Goal: Task Accomplishment & Management: Manage account settings

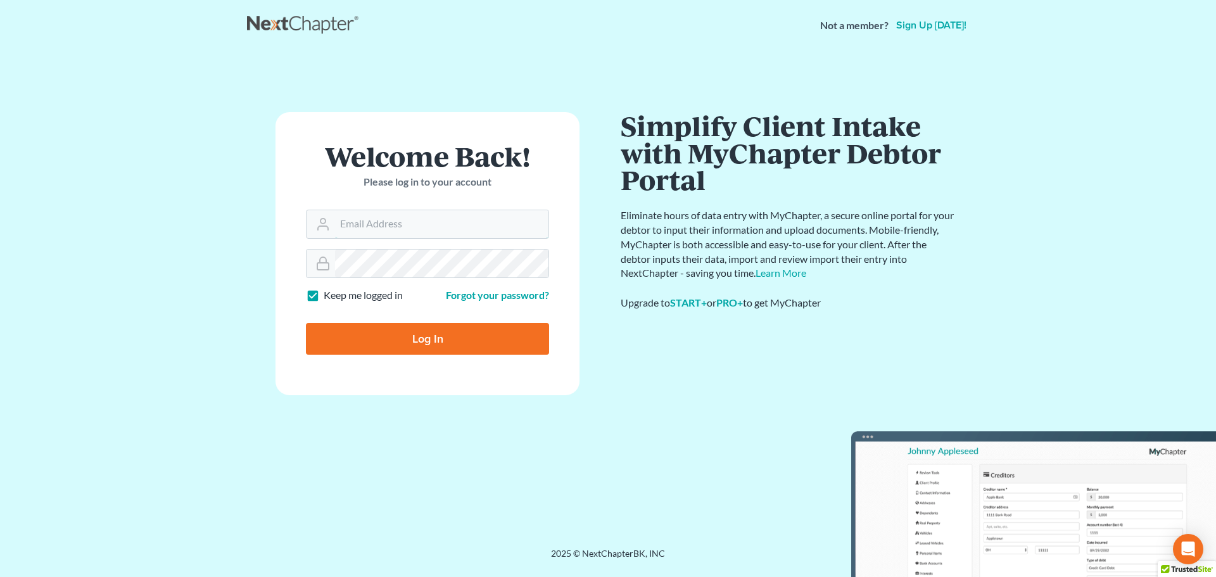
type input "tina@farmerwright.com"
click at [411, 342] on input "Log In" at bounding box center [427, 339] width 243 height 32
type input "Thinking..."
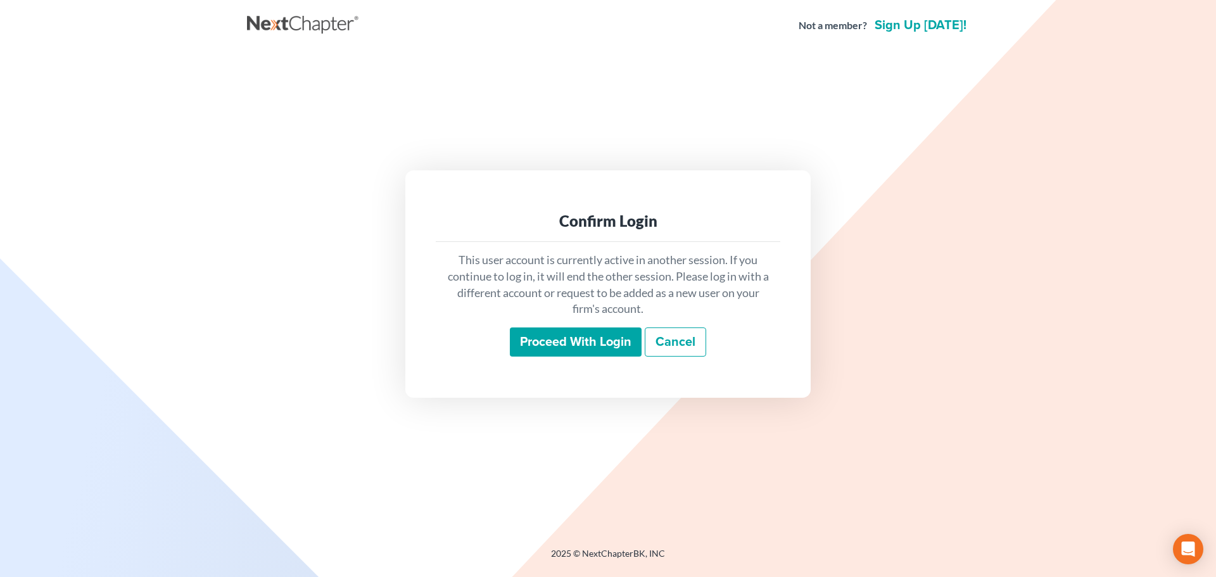
click at [575, 338] on input "Proceed with login" at bounding box center [576, 341] width 132 height 29
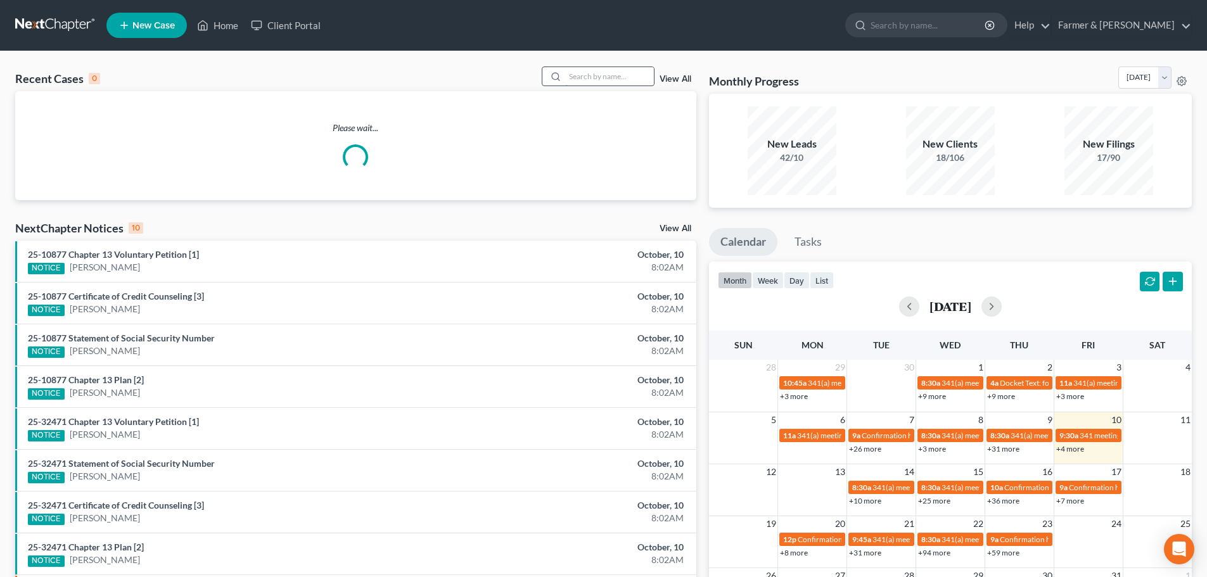
click at [580, 75] on input "search" at bounding box center [609, 76] width 89 height 18
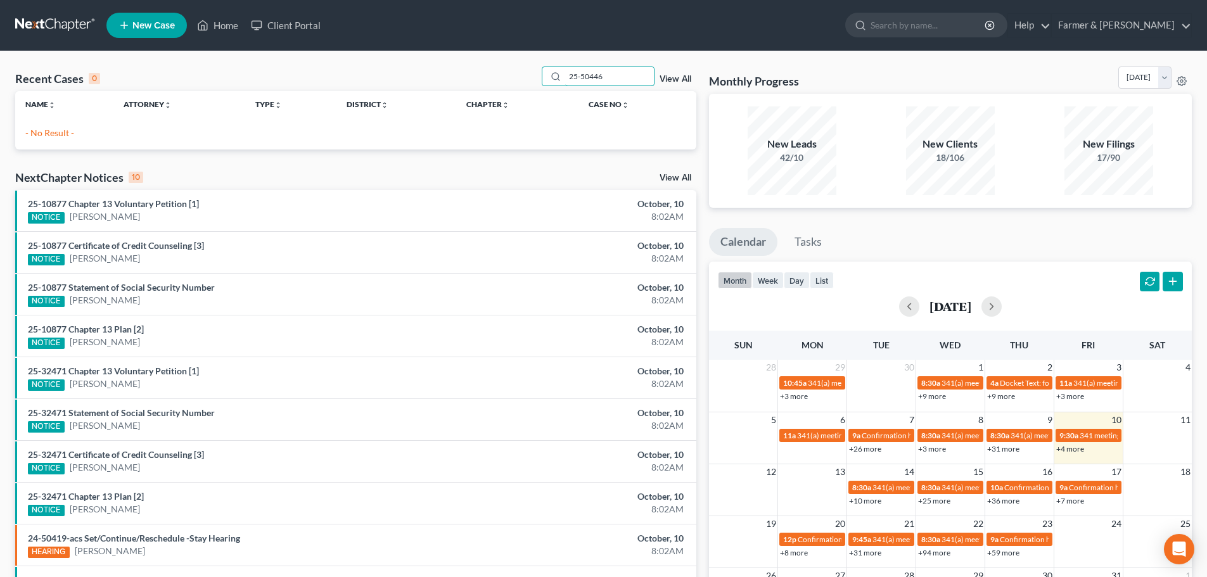
type input "25-50446"
click at [497, 70] on div "Recent Cases 0 25-50446 View All" at bounding box center [355, 79] width 681 height 25
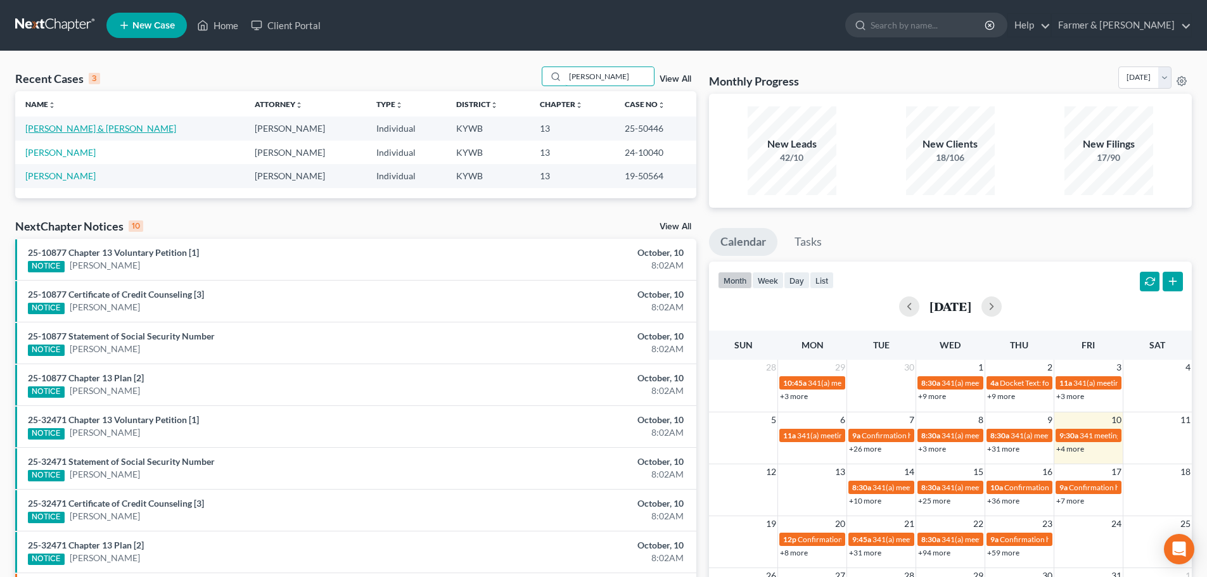
type input "PEARSON"
click at [73, 129] on link "Pearson, Christopher & Rachelle" at bounding box center [100, 128] width 151 height 11
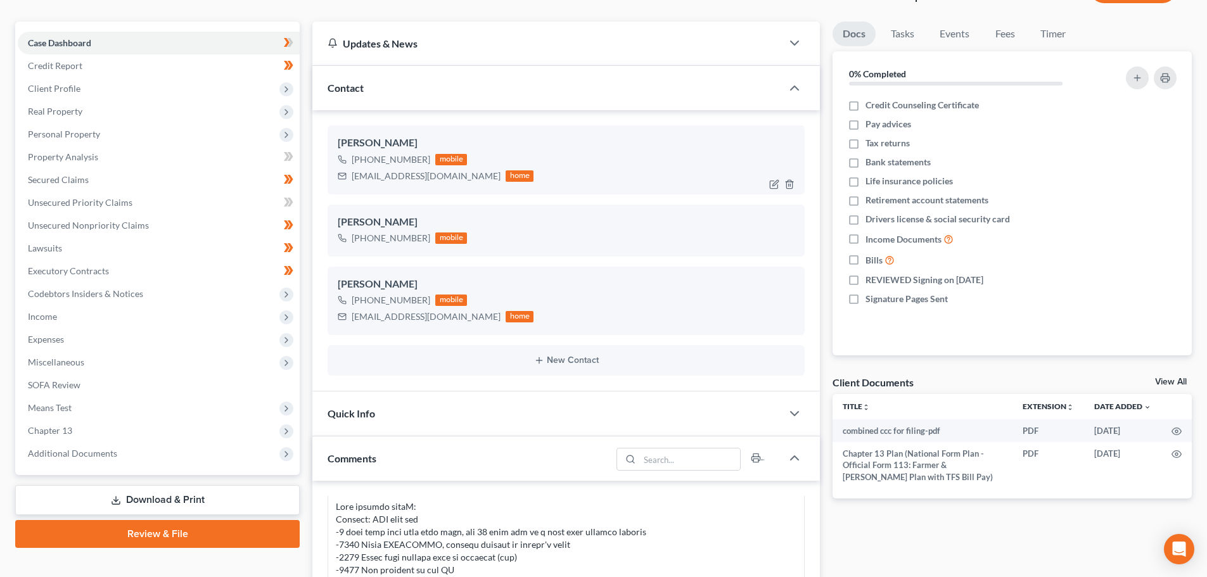
scroll to position [148, 0]
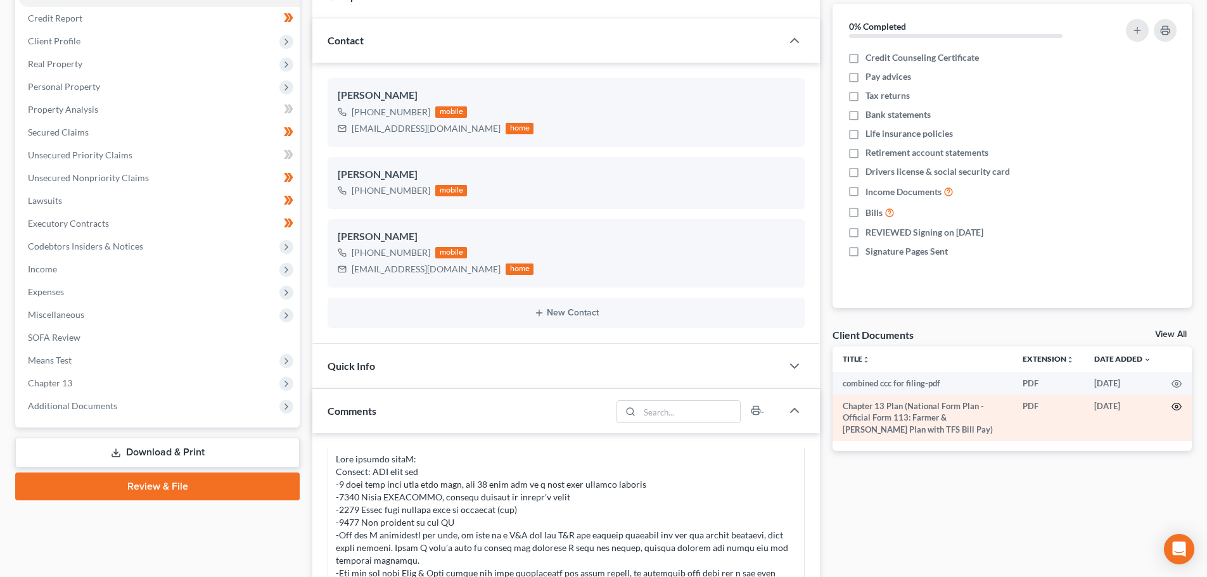
click at [1176, 405] on circle "button" at bounding box center [1176, 406] width 3 height 3
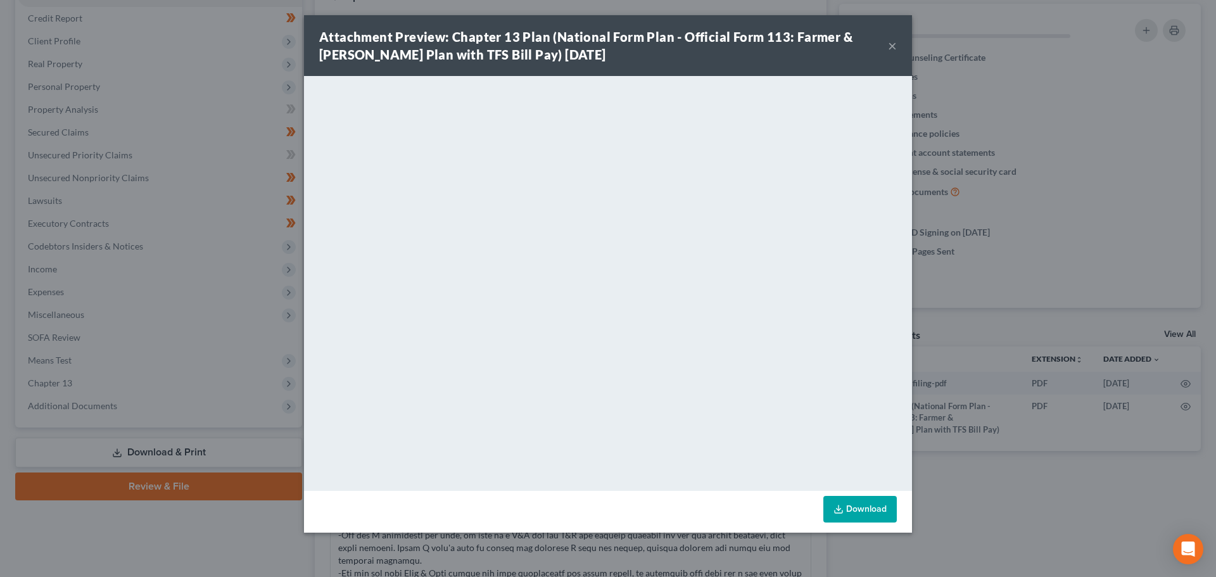
click at [890, 46] on button "×" at bounding box center [892, 45] width 9 height 15
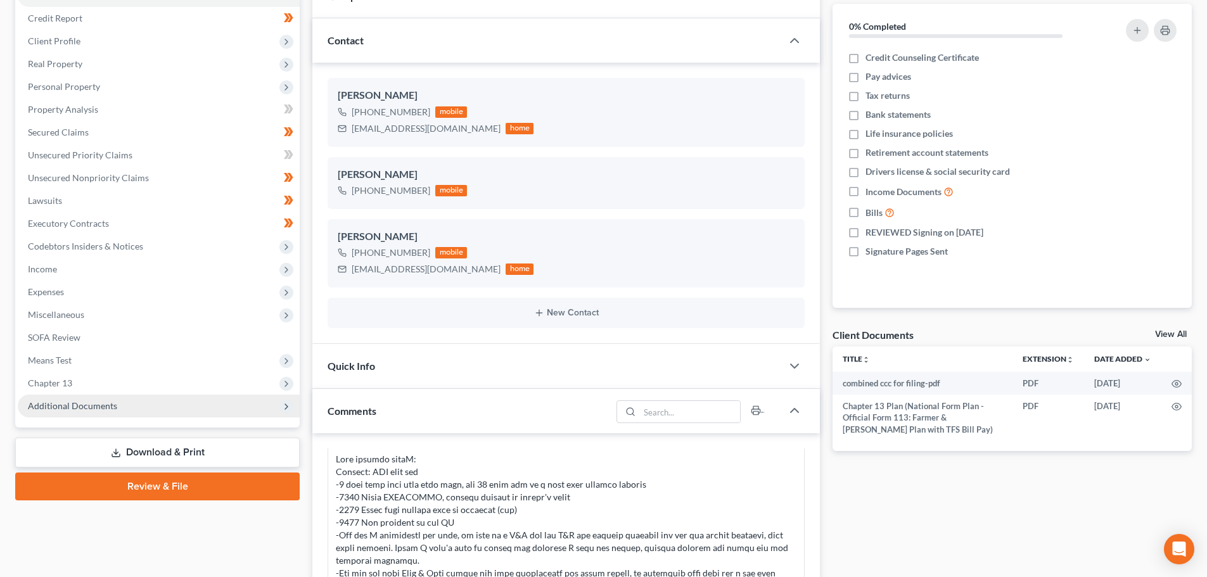
click at [100, 405] on span "Additional Documents" at bounding box center [72, 405] width 89 height 11
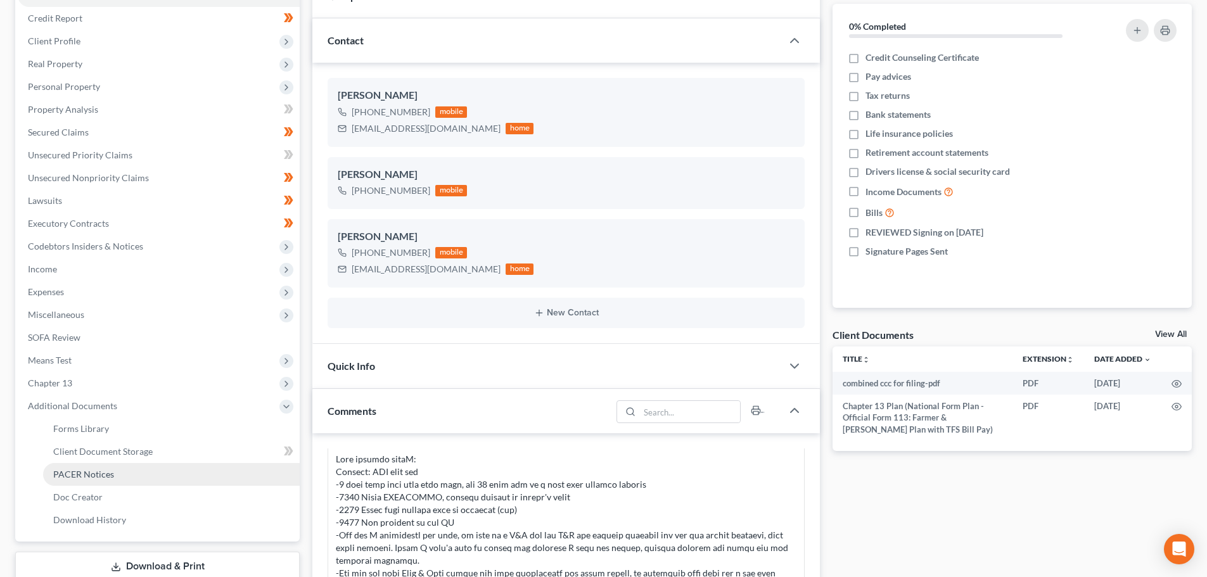
click at [106, 471] on span "PACER Notices" at bounding box center [83, 474] width 61 height 11
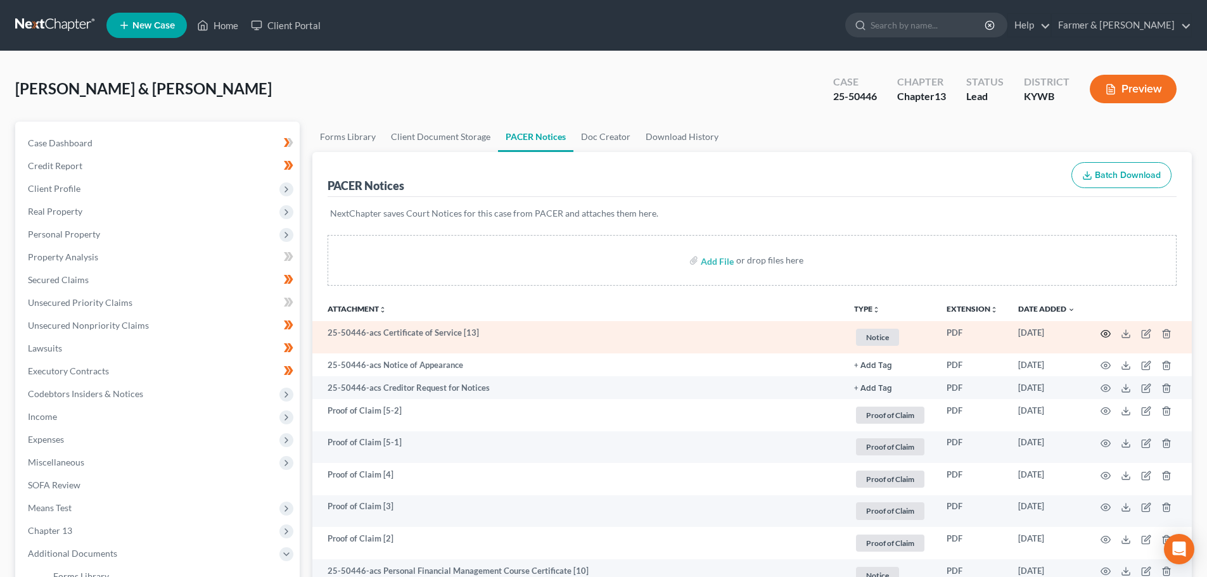
click at [1106, 329] on icon "button" at bounding box center [1105, 334] width 10 height 10
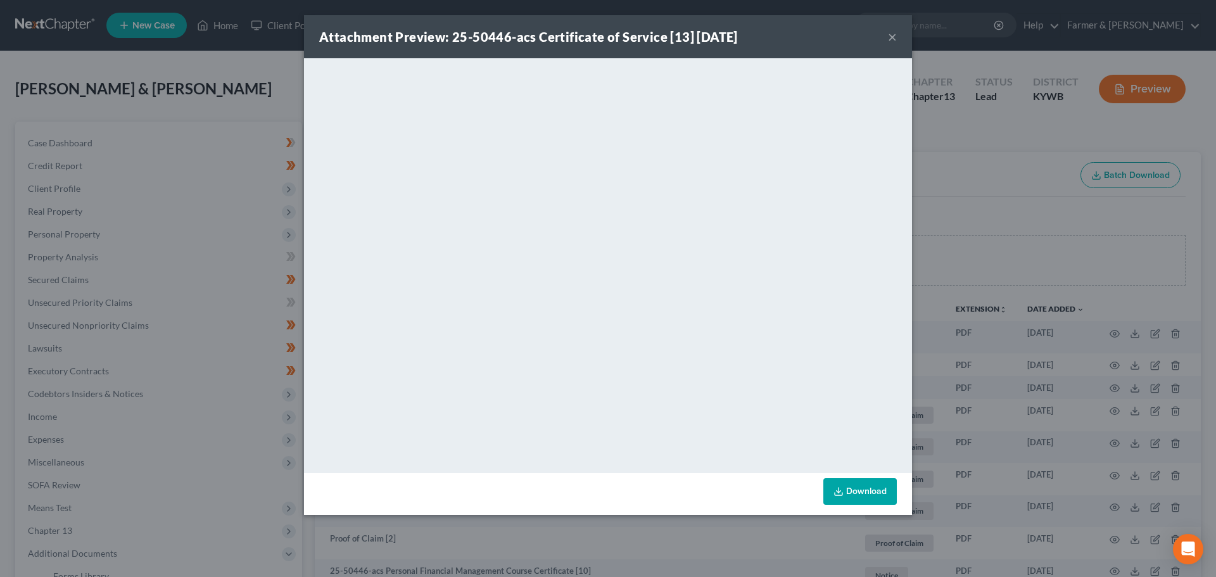
click at [893, 37] on button "×" at bounding box center [892, 36] width 9 height 15
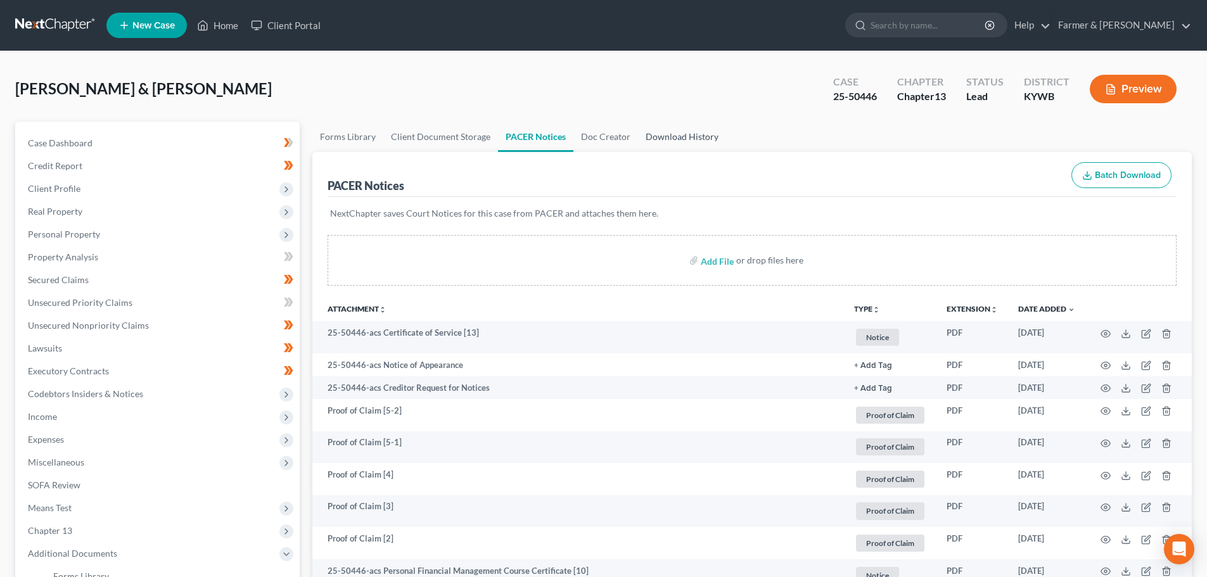
click at [692, 135] on link "Download History" at bounding box center [682, 137] width 88 height 30
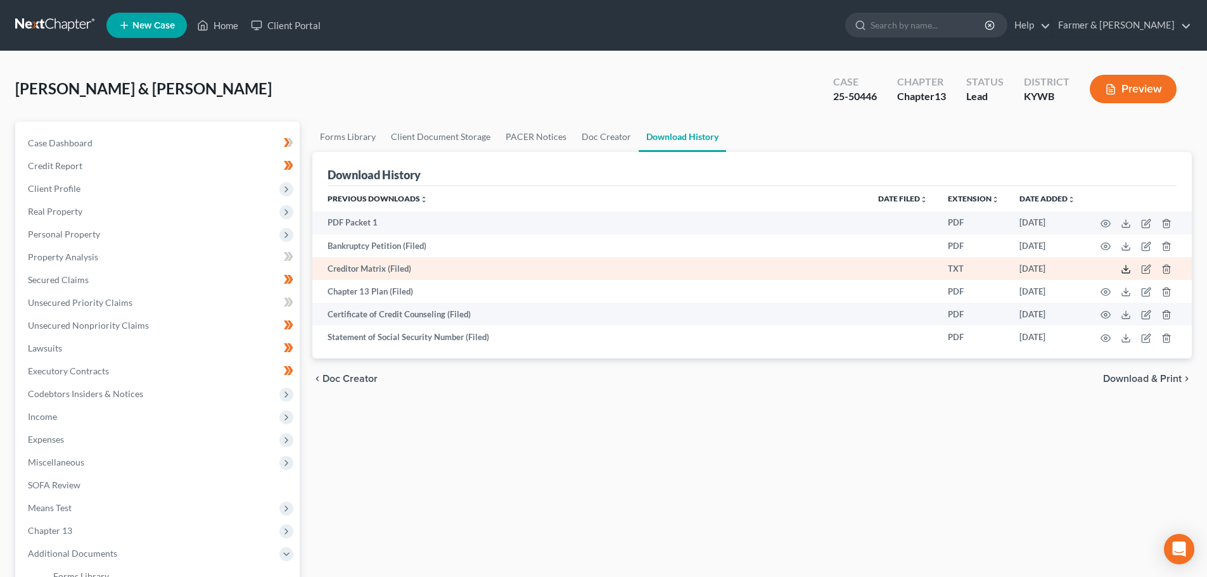
click at [1126, 269] on icon at bounding box center [1125, 269] width 10 height 10
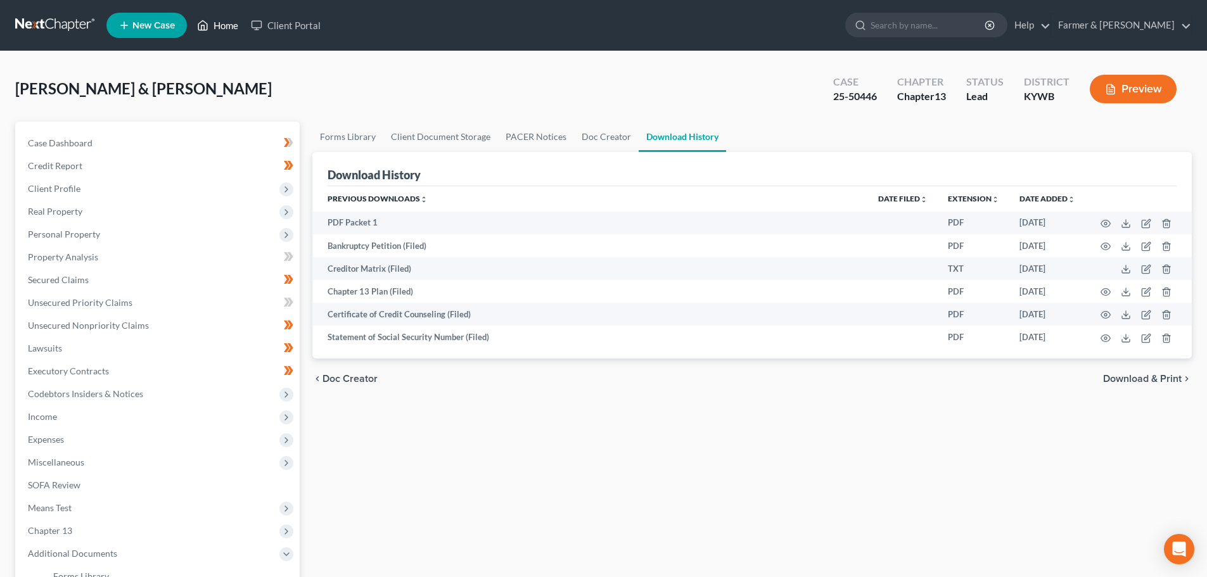
click at [227, 22] on link "Home" at bounding box center [218, 25] width 54 height 23
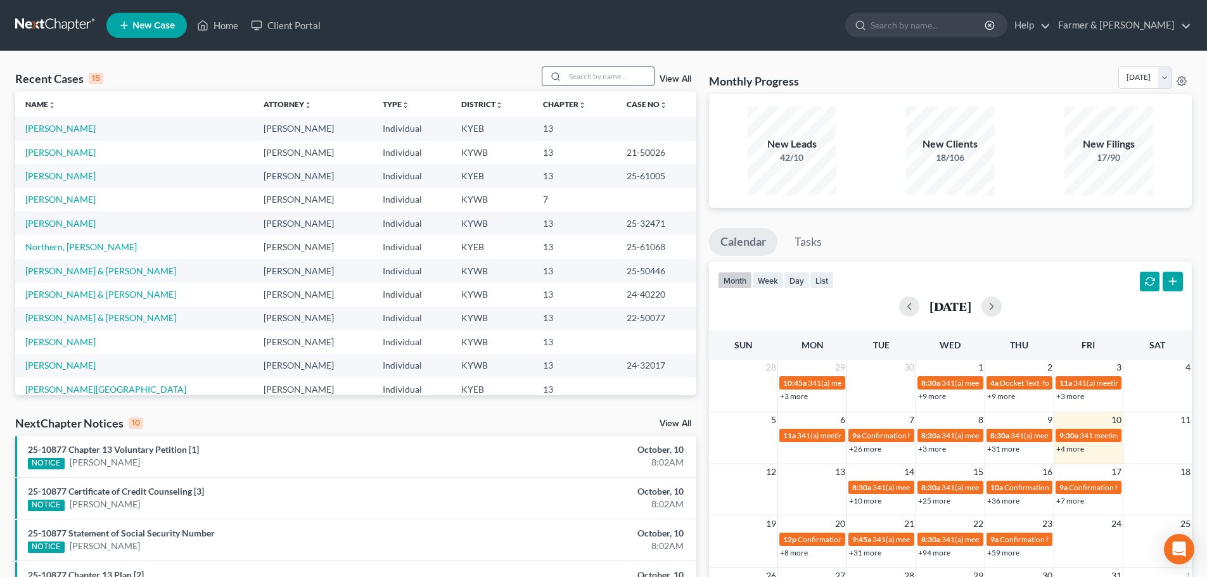
click at [578, 76] on input "search" at bounding box center [609, 76] width 89 height 18
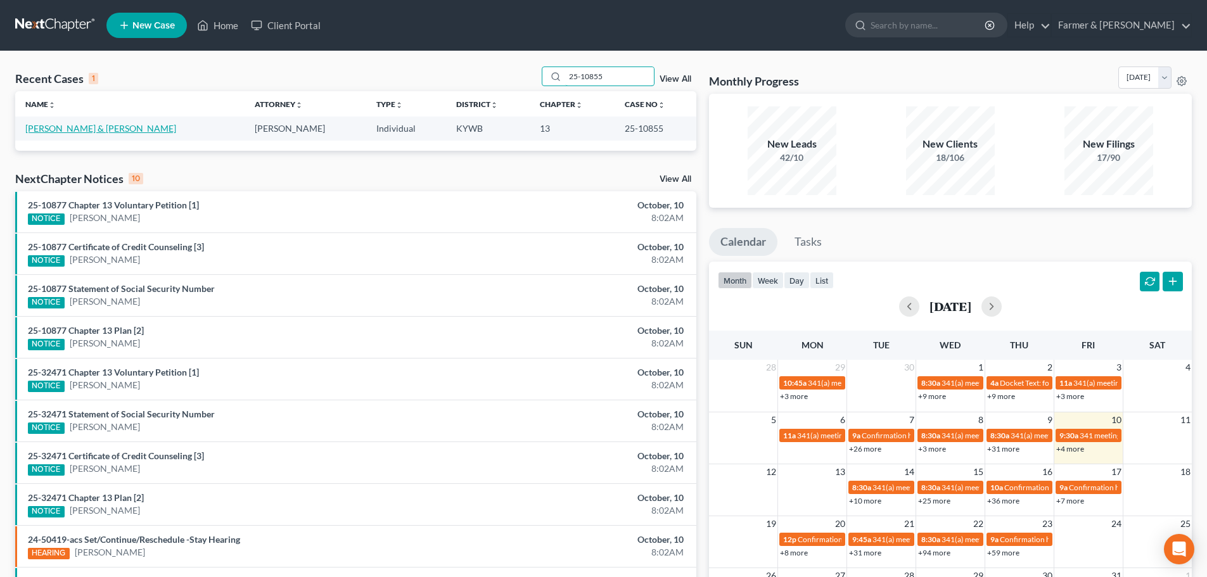
type input "25-10855"
click at [96, 129] on link "Garcia, Tulio & Pacheco, Sindya" at bounding box center [100, 128] width 151 height 11
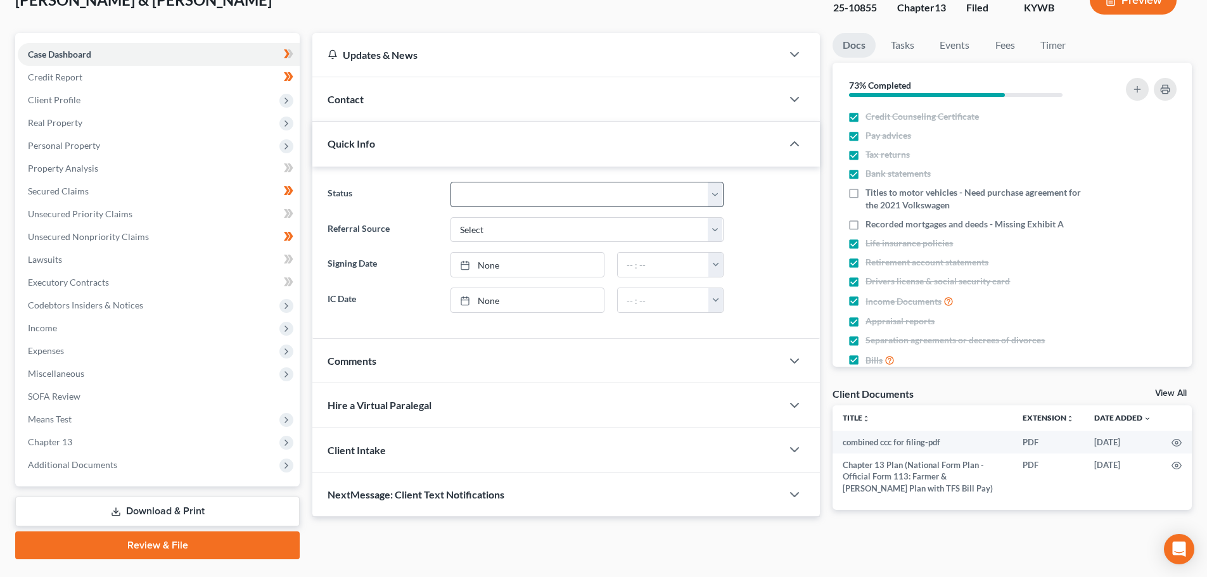
scroll to position [119, 0]
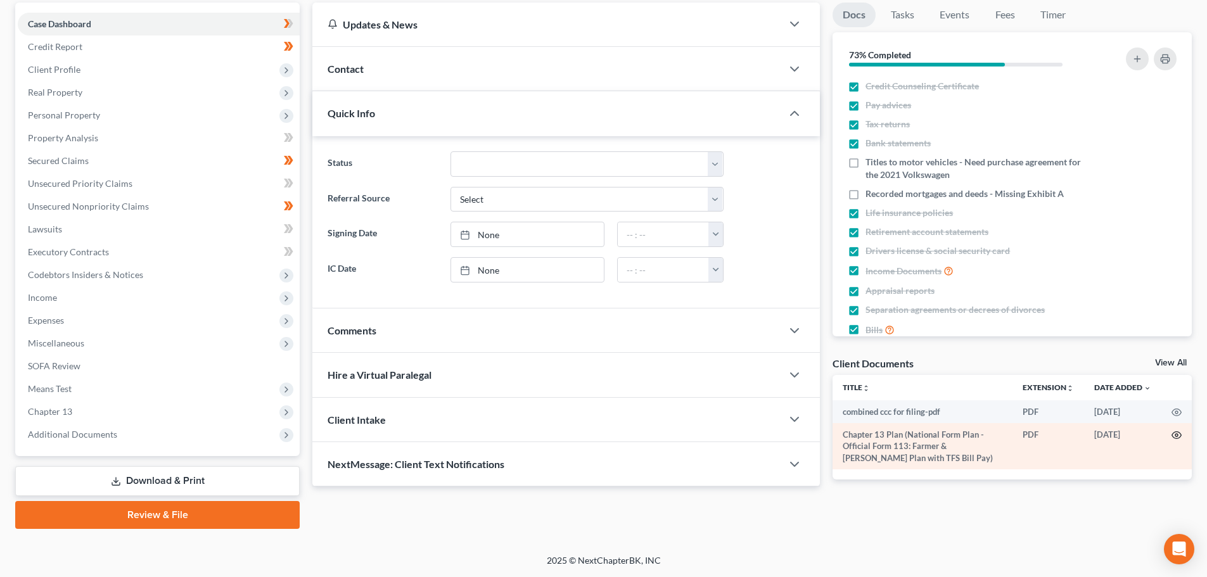
click at [1173, 433] on icon "button" at bounding box center [1177, 435] width 10 height 7
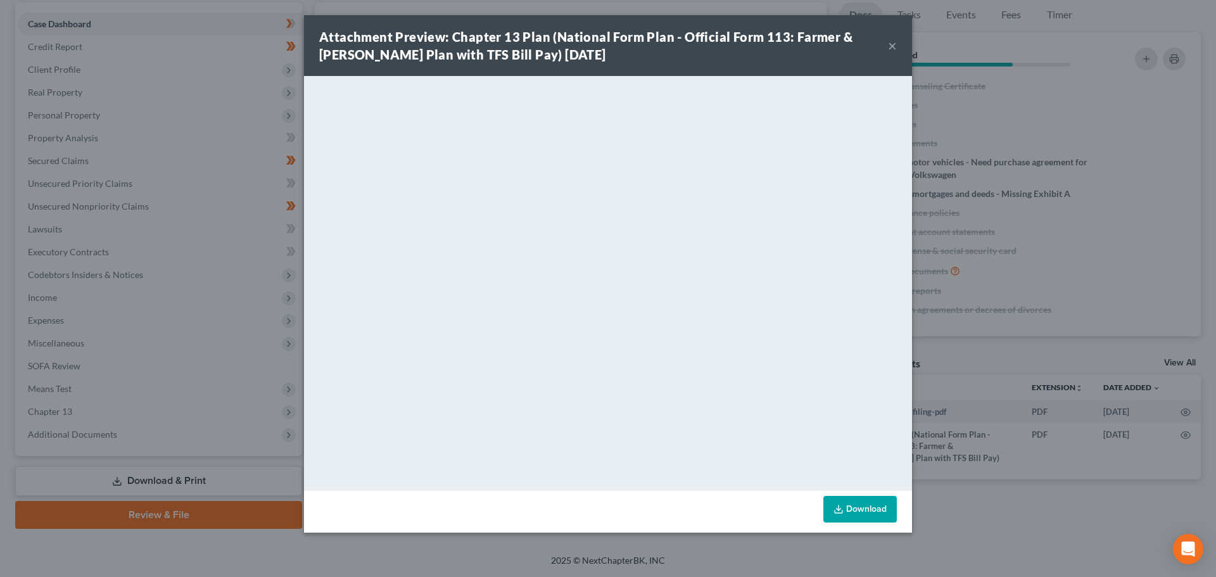
click at [892, 42] on button "×" at bounding box center [892, 45] width 9 height 15
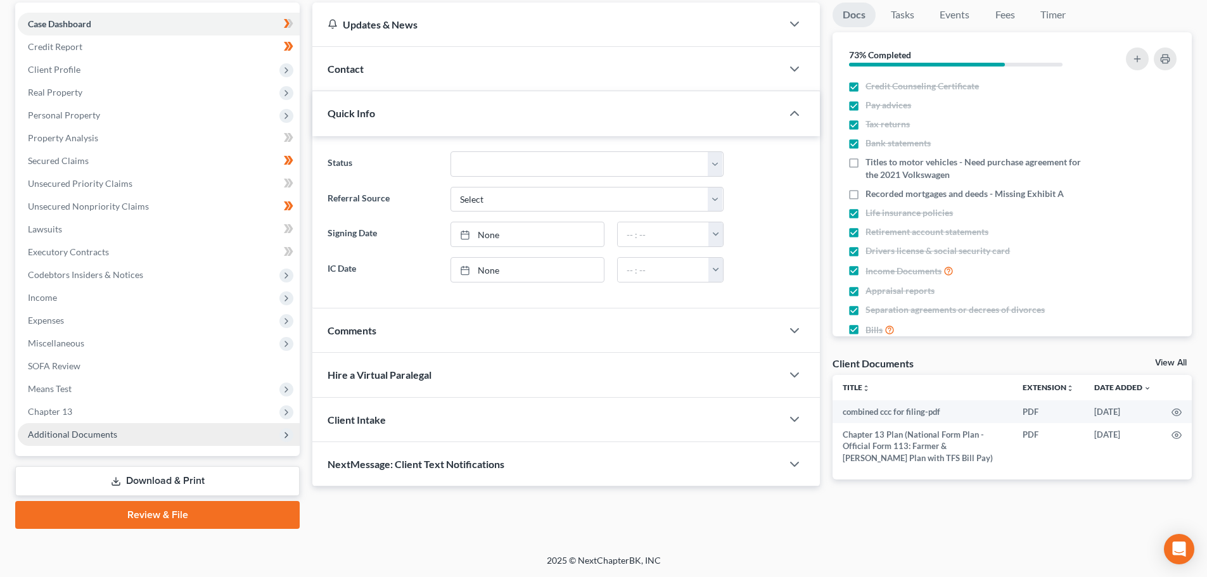
click at [79, 429] on span "Additional Documents" at bounding box center [72, 434] width 89 height 11
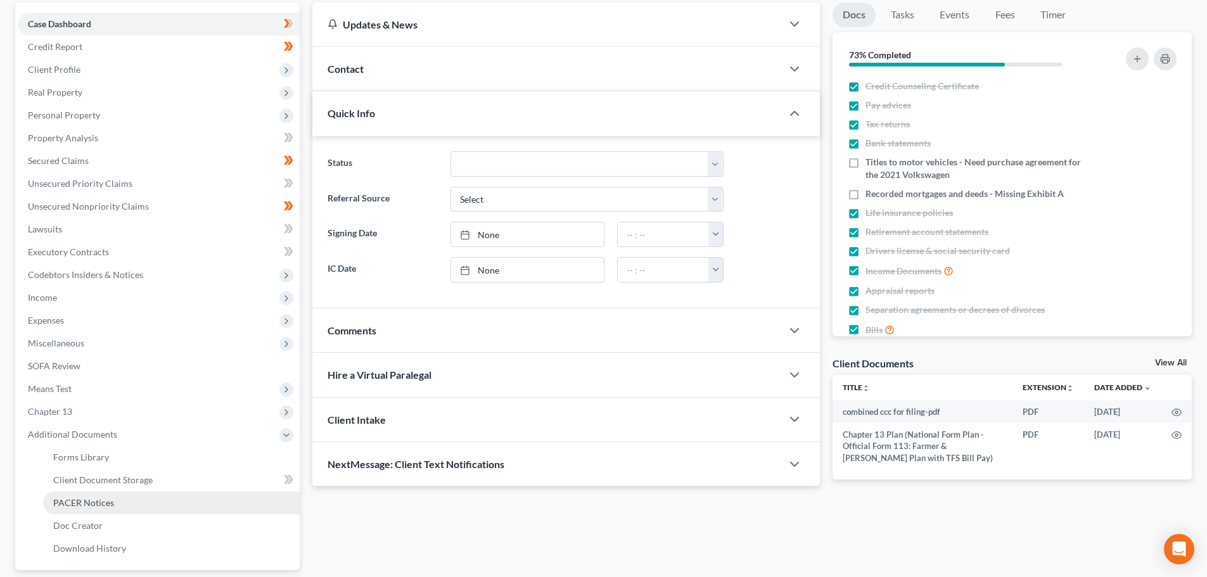
click at [99, 501] on span "PACER Notices" at bounding box center [83, 502] width 61 height 11
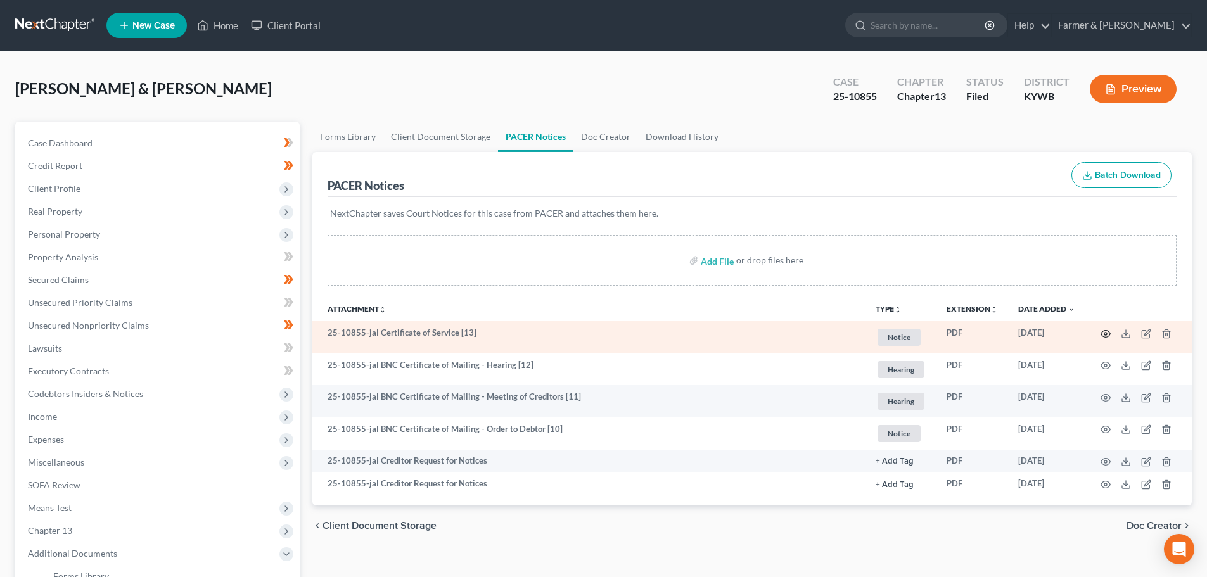
click at [1107, 333] on icon "button" at bounding box center [1105, 334] width 10 height 10
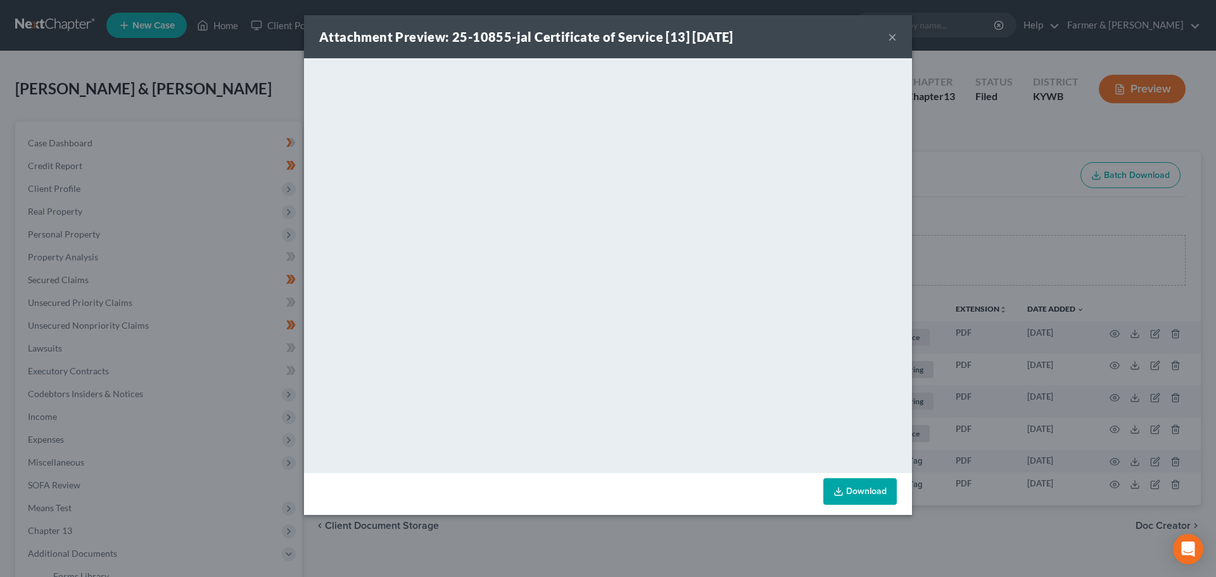
click at [892, 37] on button "×" at bounding box center [892, 36] width 9 height 15
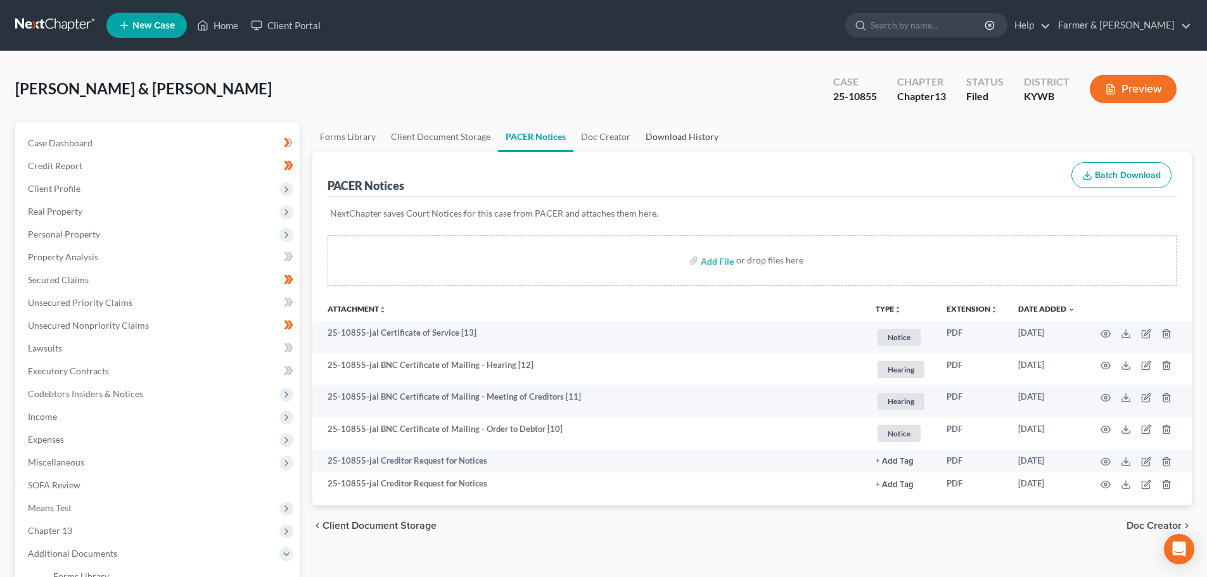
click at [666, 137] on link "Download History" at bounding box center [682, 137] width 88 height 30
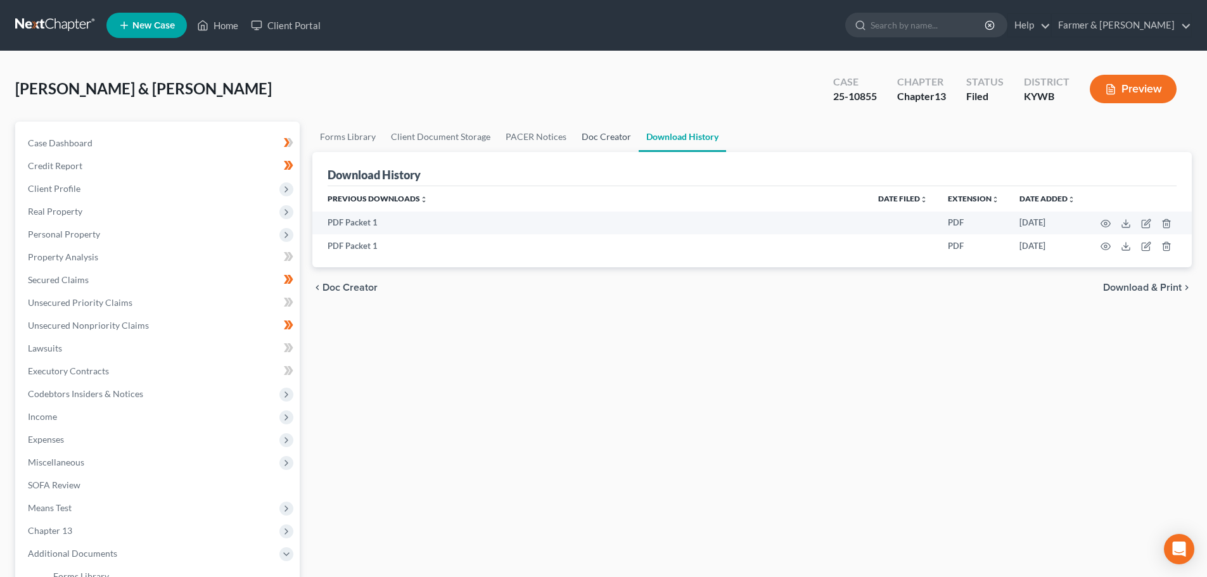
click at [594, 131] on link "Doc Creator" at bounding box center [606, 137] width 65 height 30
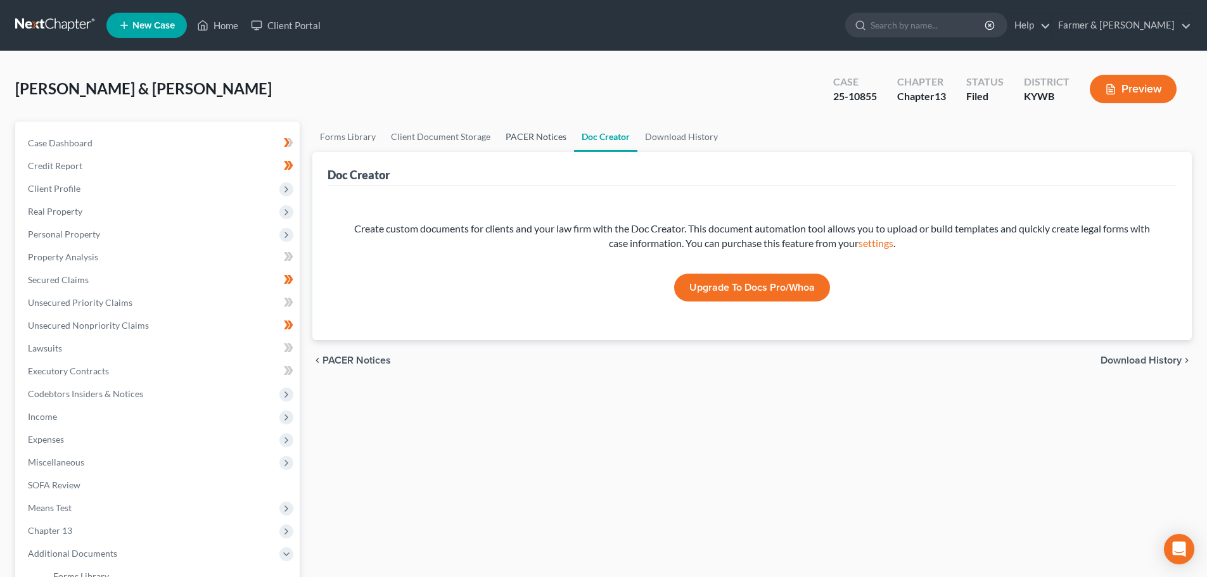
click at [515, 134] on link "PACER Notices" at bounding box center [536, 137] width 76 height 30
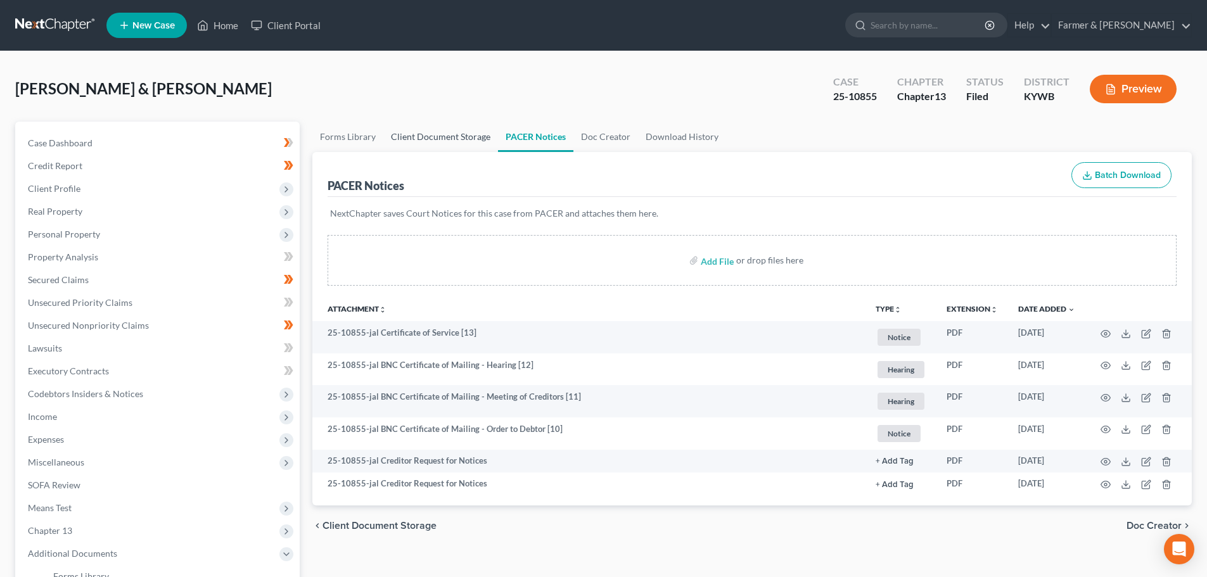
click at [448, 134] on link "Client Document Storage" at bounding box center [440, 137] width 115 height 30
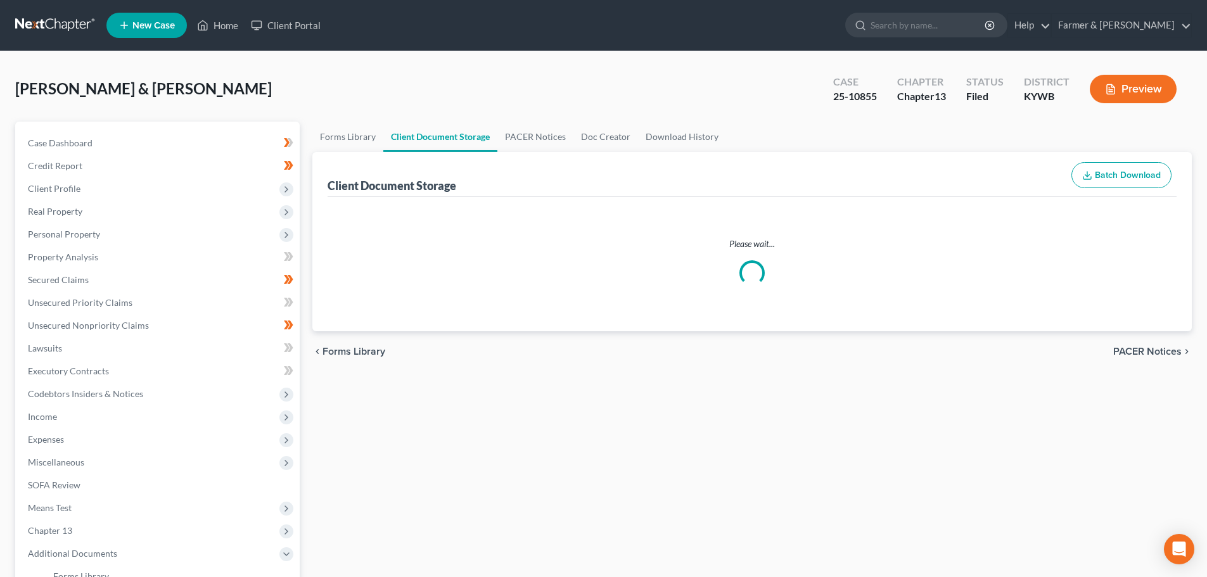
select select "16"
select select "7"
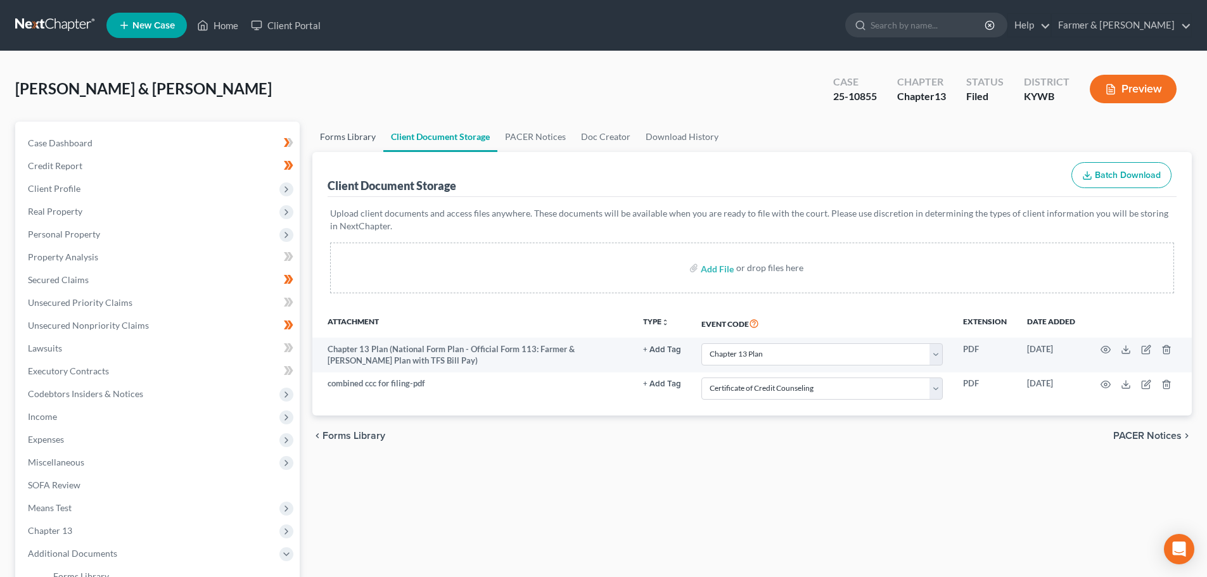
click at [357, 129] on link "Forms Library" at bounding box center [347, 137] width 71 height 30
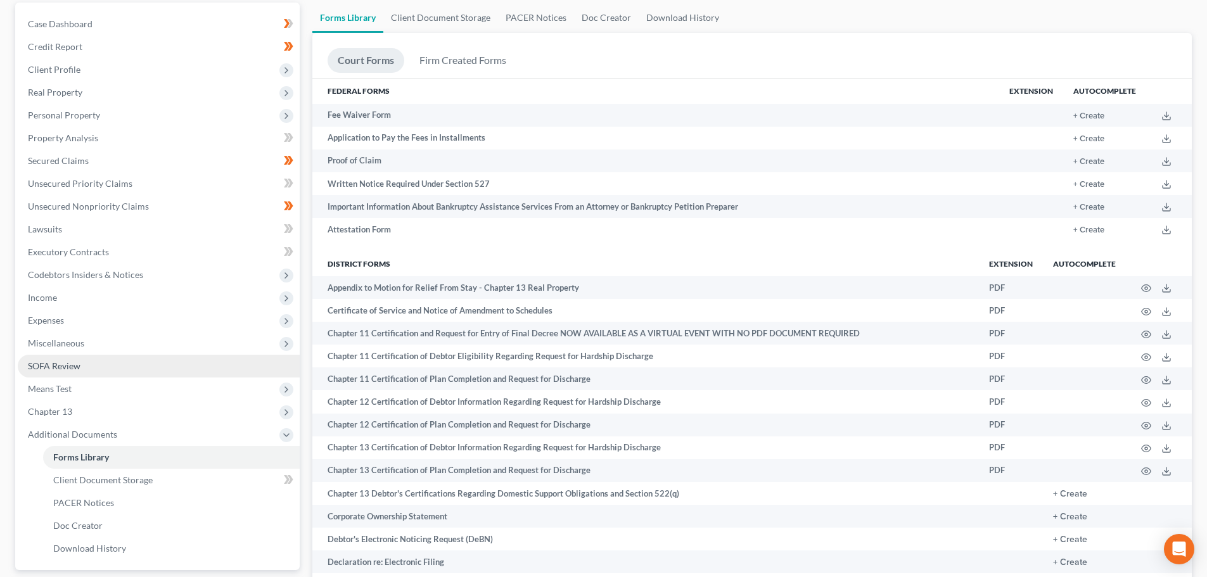
scroll to position [148, 0]
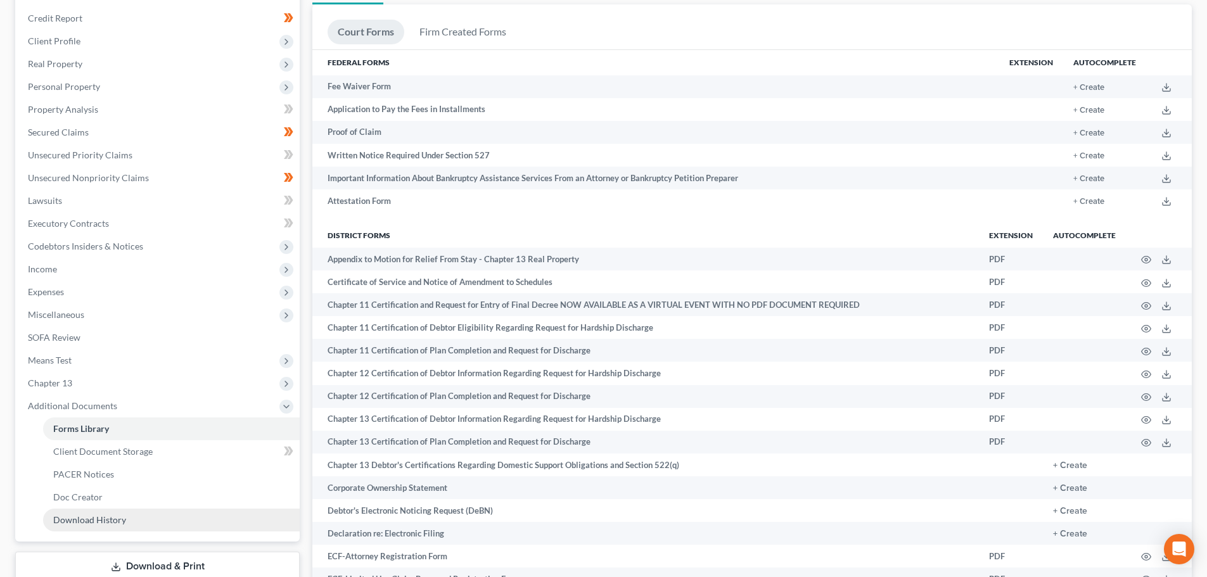
click at [94, 529] on link "Download History" at bounding box center [171, 520] width 257 height 23
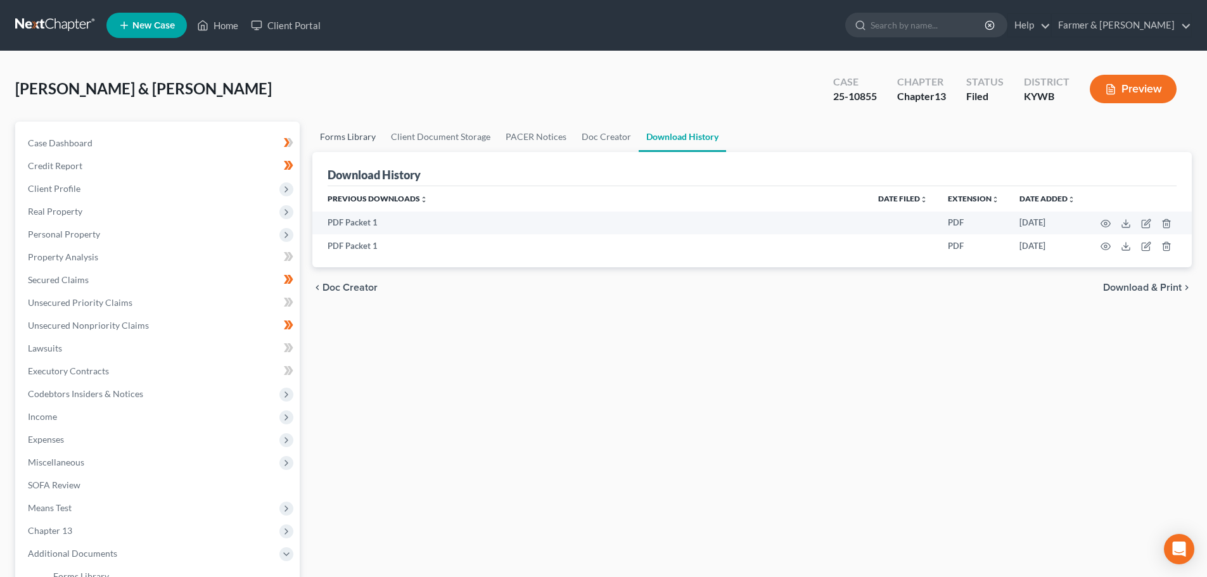
click at [361, 139] on link "Forms Library" at bounding box center [347, 137] width 71 height 30
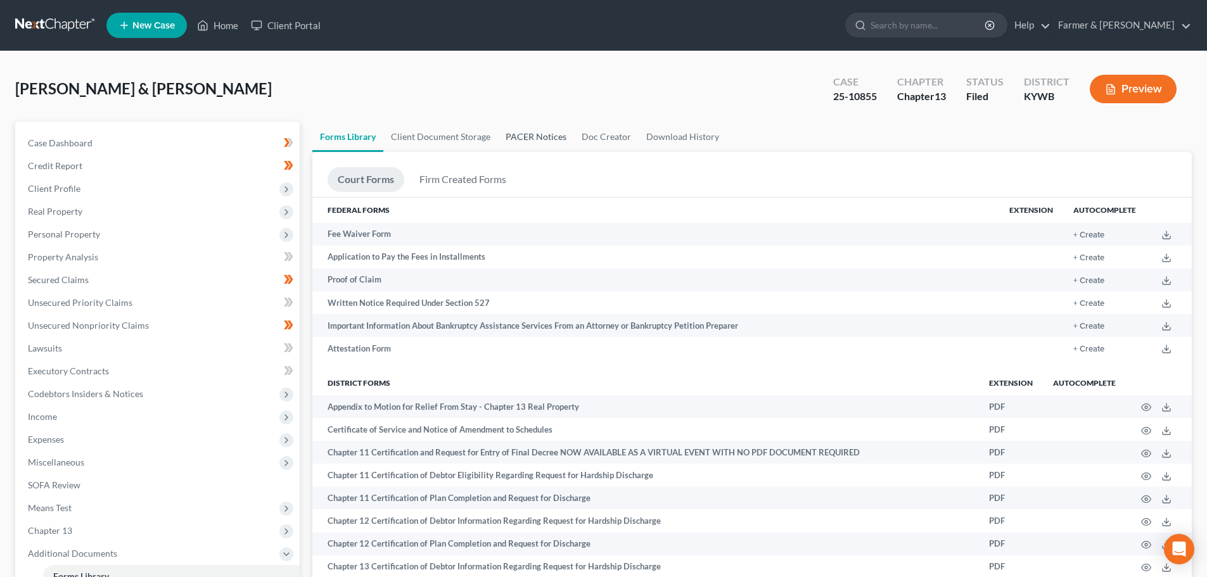
click at [541, 139] on link "PACER Notices" at bounding box center [536, 137] width 76 height 30
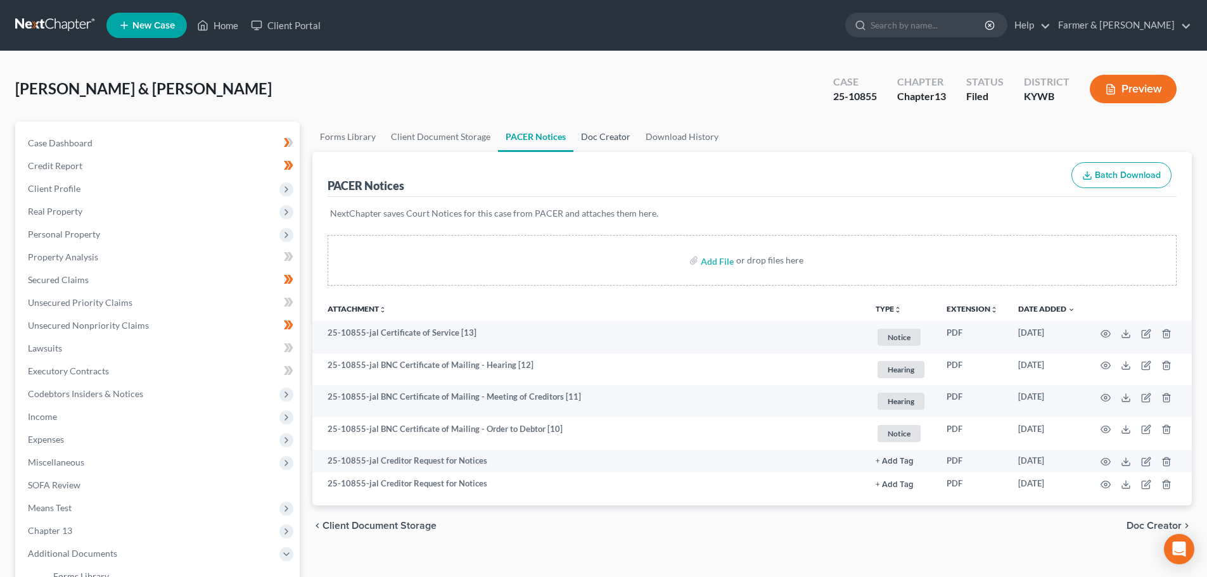
click at [595, 136] on link "Doc Creator" at bounding box center [605, 137] width 65 height 30
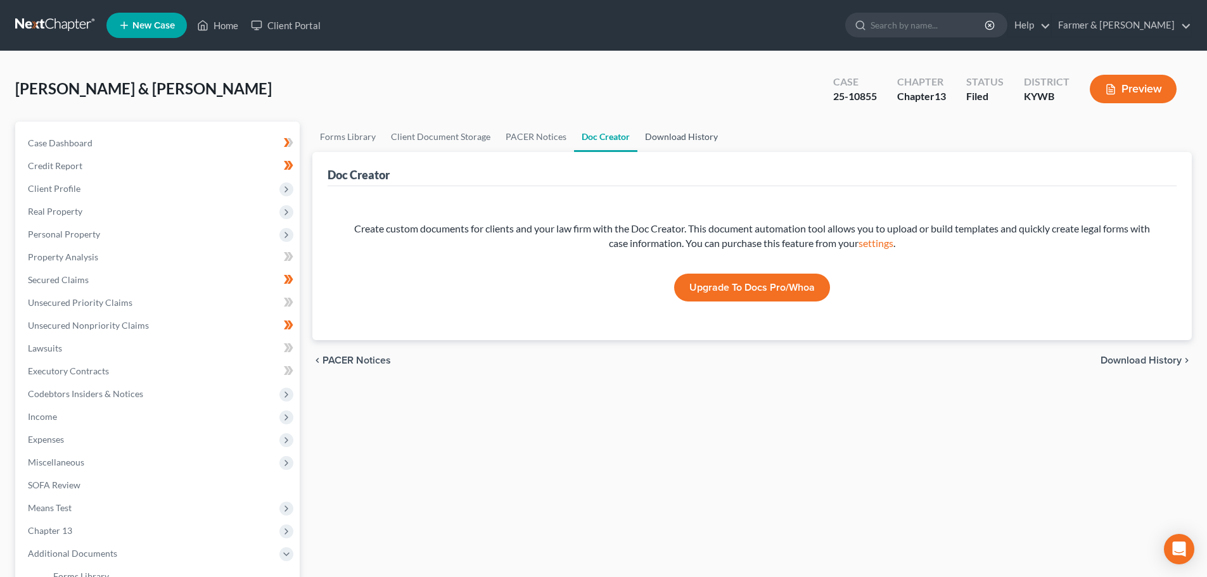
click at [657, 136] on link "Download History" at bounding box center [681, 137] width 88 height 30
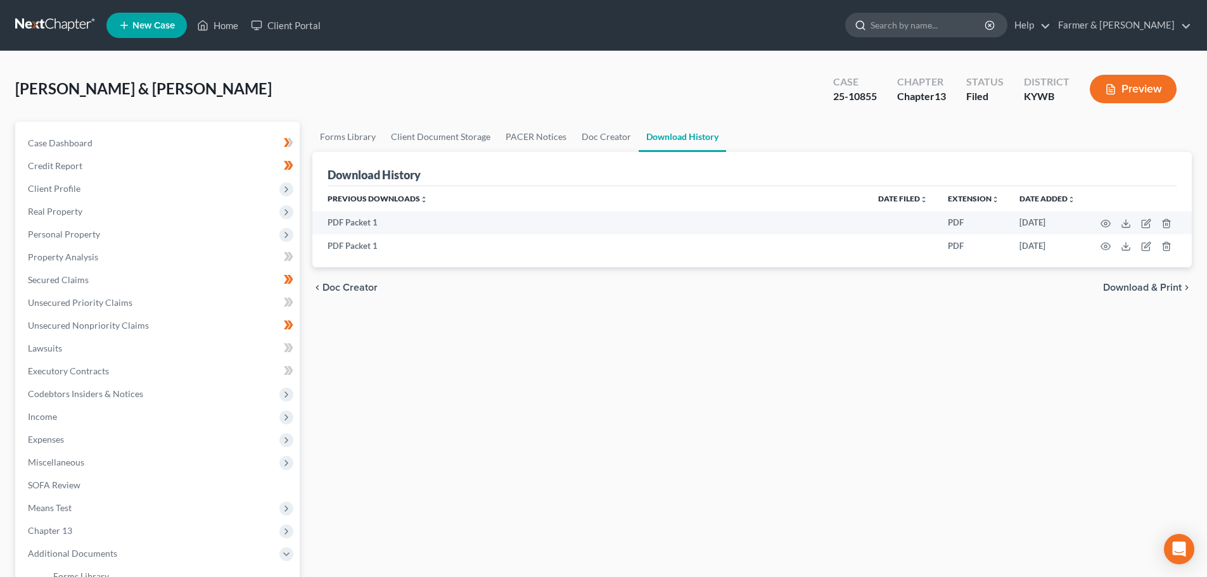
drag, startPoint x: 927, startPoint y: 27, endPoint x: 945, endPoint y: 32, distance: 18.3
click at [929, 27] on input "search" at bounding box center [928, 24] width 116 height 23
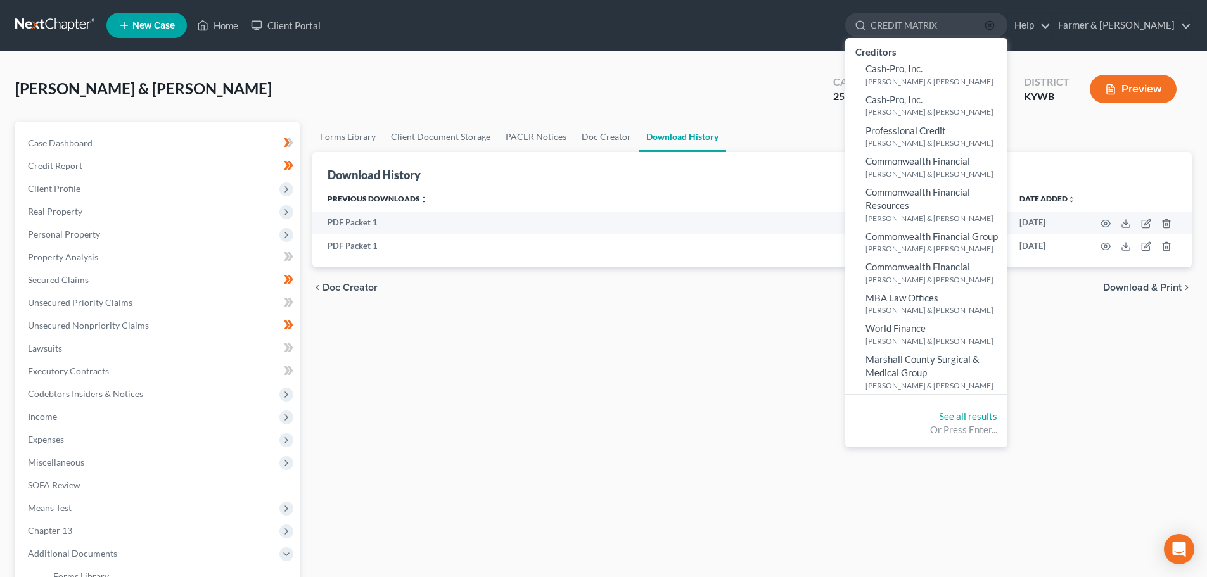
type input "CREDIT MATRIX"
click at [994, 25] on icon "button" at bounding box center [989, 25] width 10 height 10
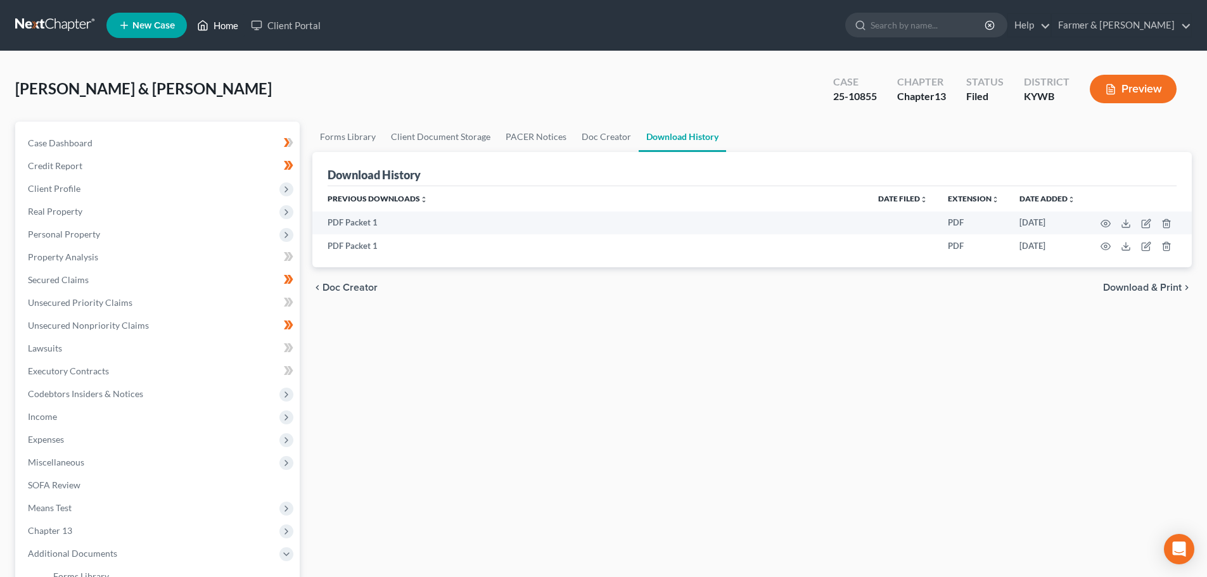
click at [225, 28] on link "Home" at bounding box center [218, 25] width 54 height 23
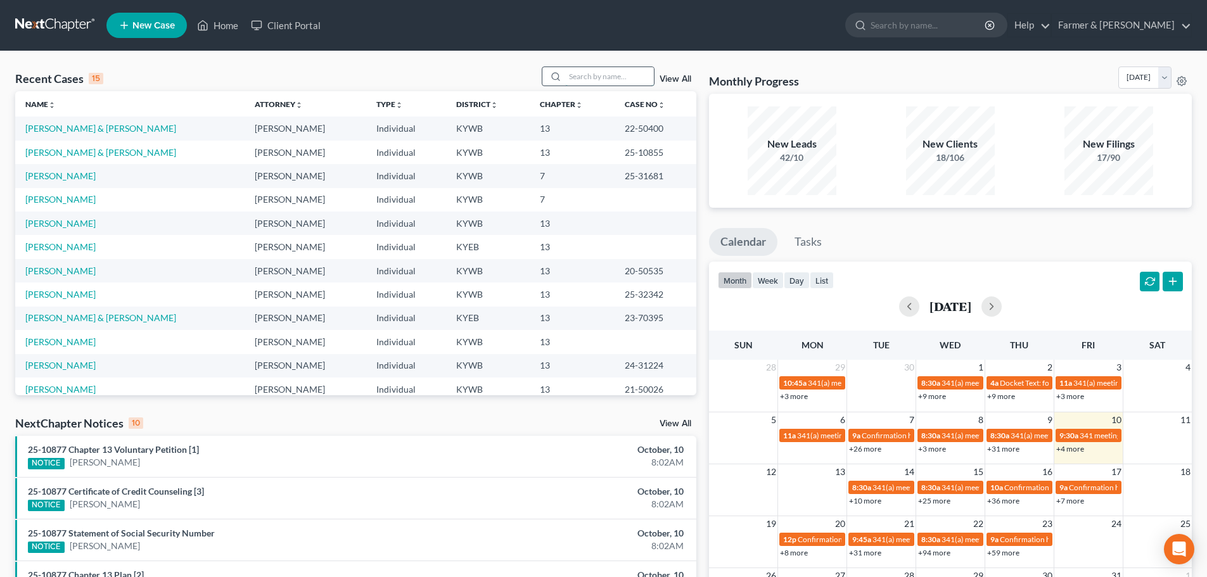
click at [575, 79] on input "search" at bounding box center [609, 76] width 89 height 18
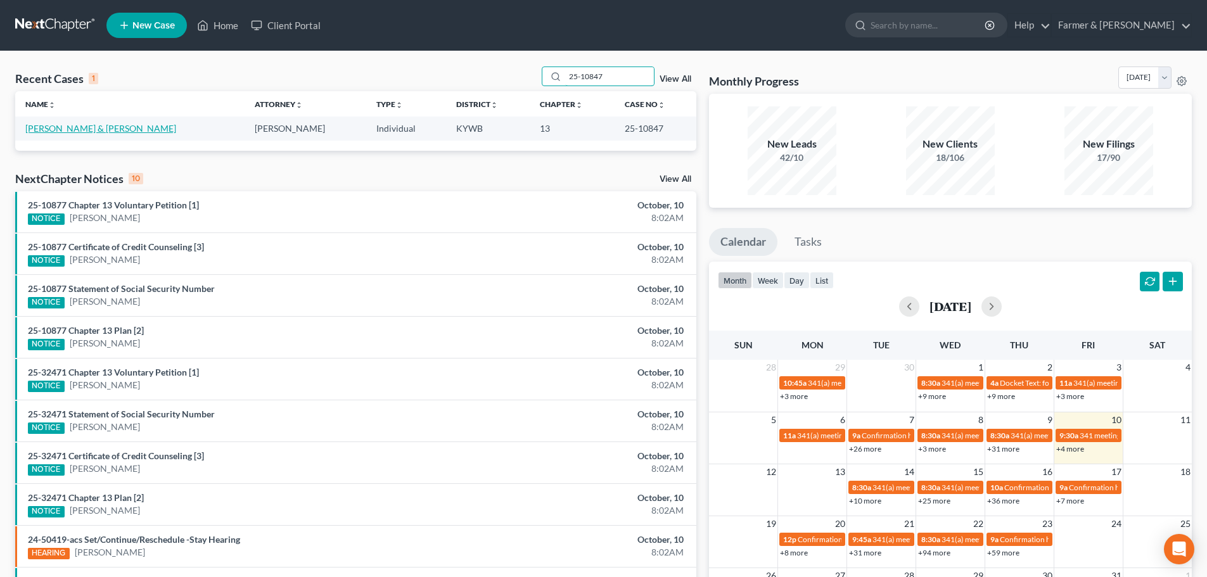
type input "25-10847"
click at [89, 129] on link "Geralds, Bryan & Sara" at bounding box center [100, 128] width 151 height 11
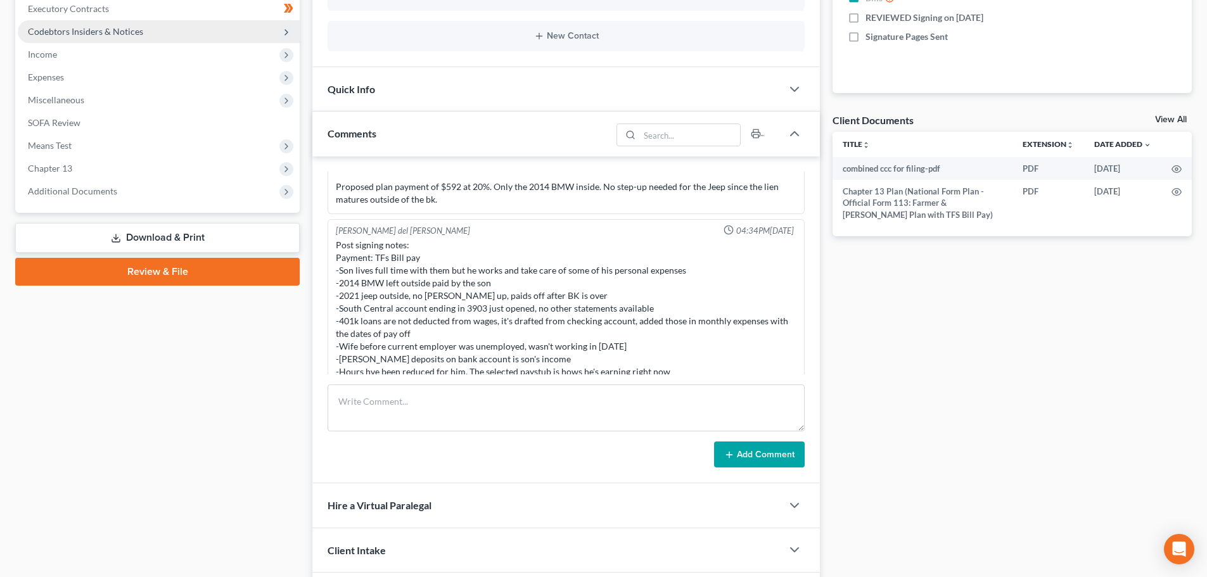
scroll to position [443, 0]
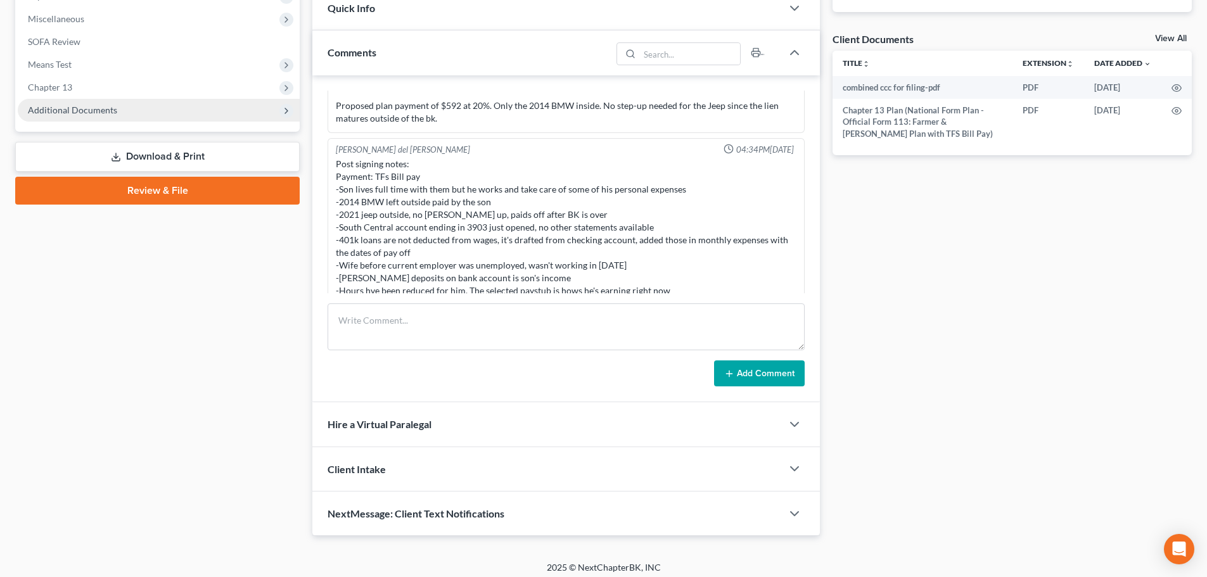
click at [120, 116] on span "Additional Documents" at bounding box center [159, 110] width 282 height 23
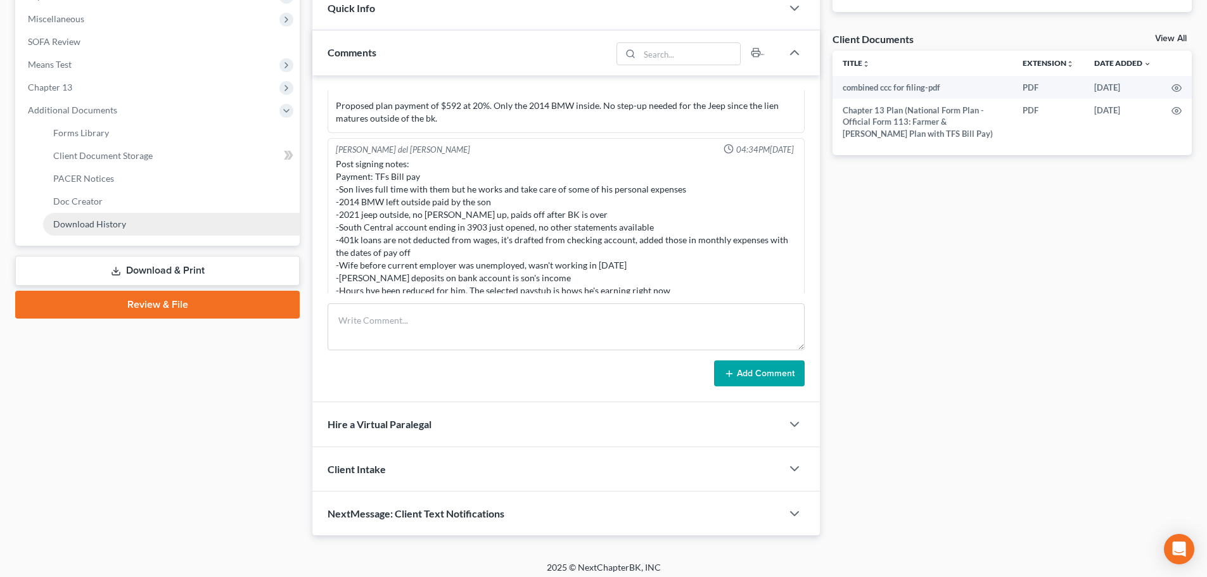
click at [143, 222] on link "Download History" at bounding box center [171, 224] width 257 height 23
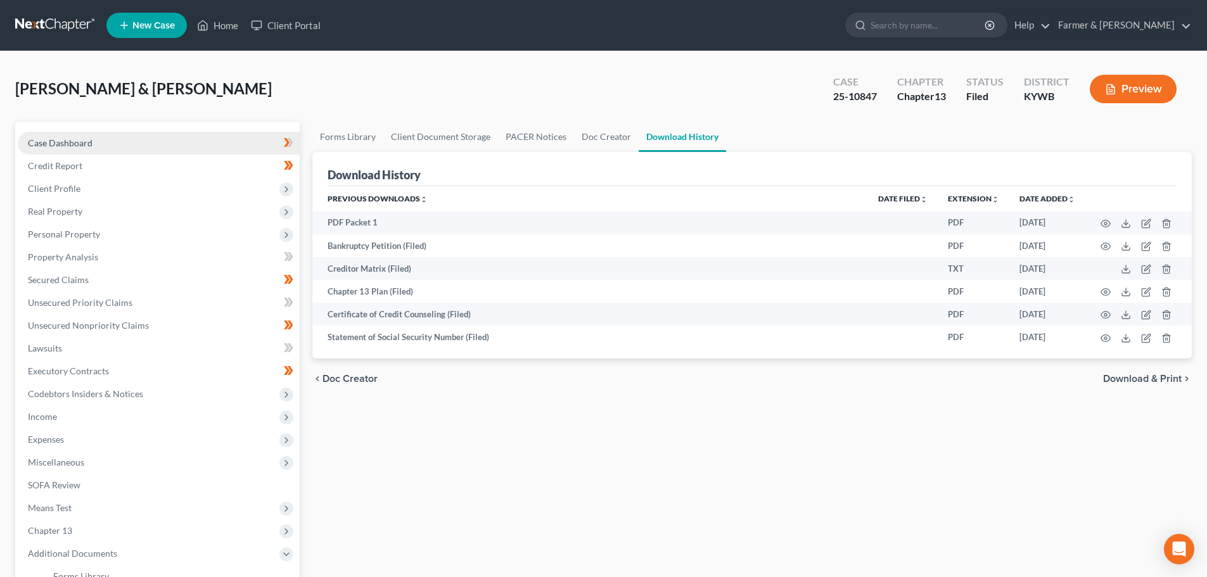
click at [66, 145] on span "Case Dashboard" at bounding box center [60, 142] width 65 height 11
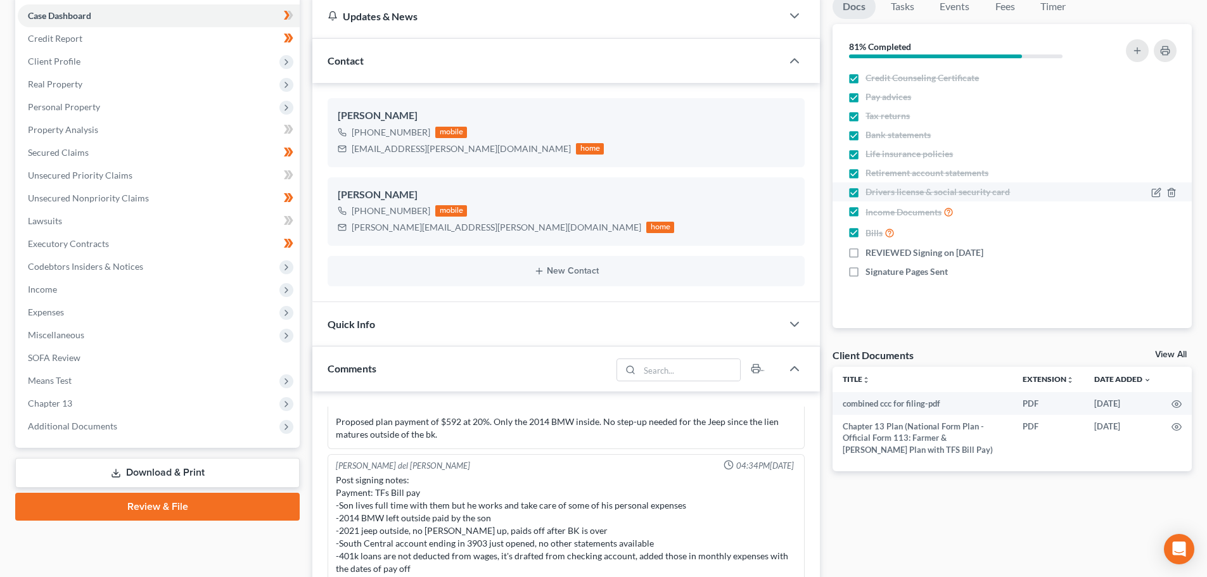
scroll to position [148, 0]
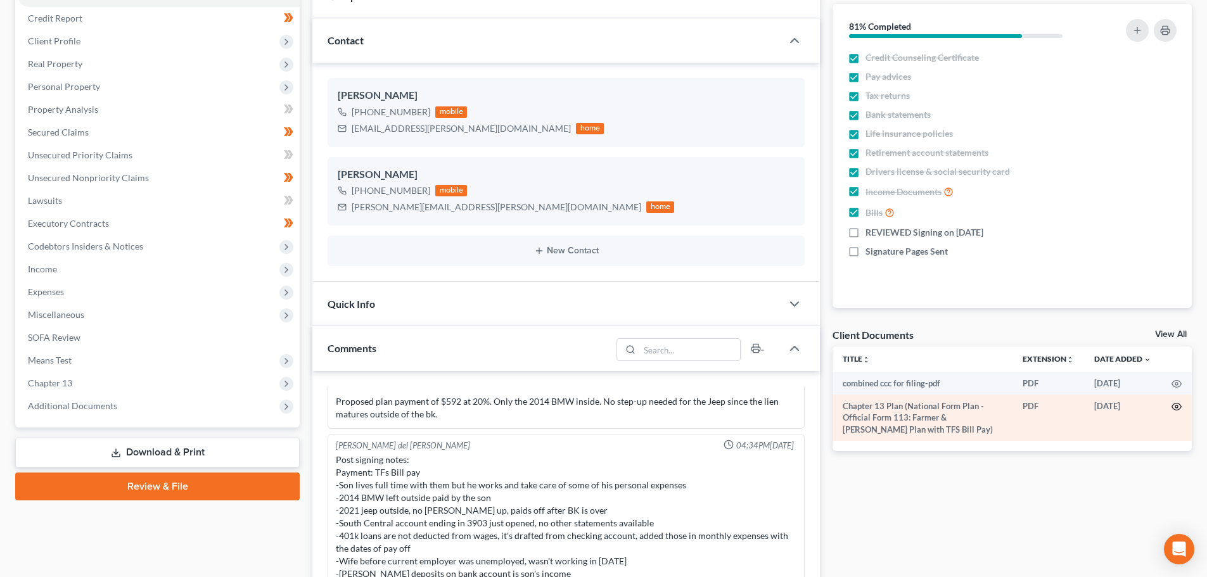
click at [1177, 406] on circle "button" at bounding box center [1176, 406] width 3 height 3
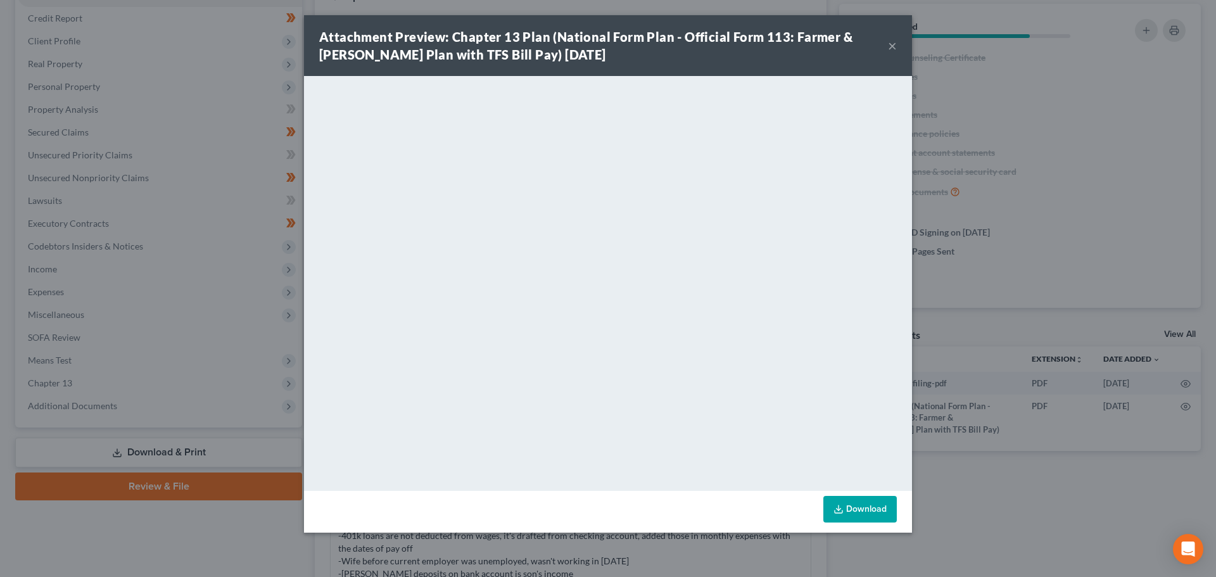
click at [892, 39] on button "×" at bounding box center [892, 45] width 9 height 15
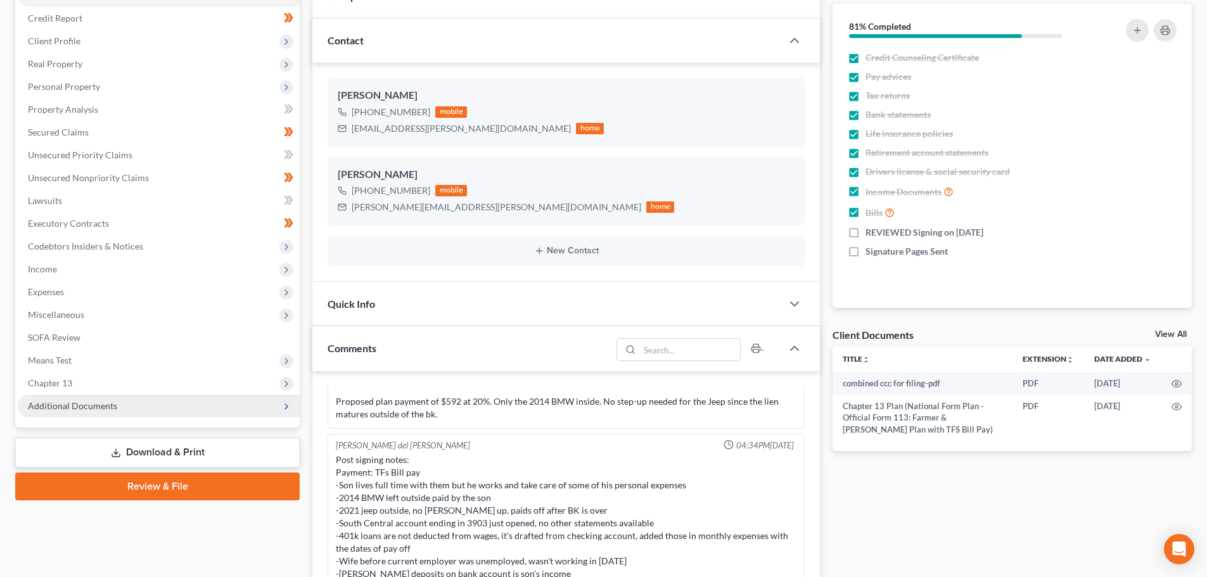
click at [65, 398] on span "Additional Documents" at bounding box center [159, 406] width 282 height 23
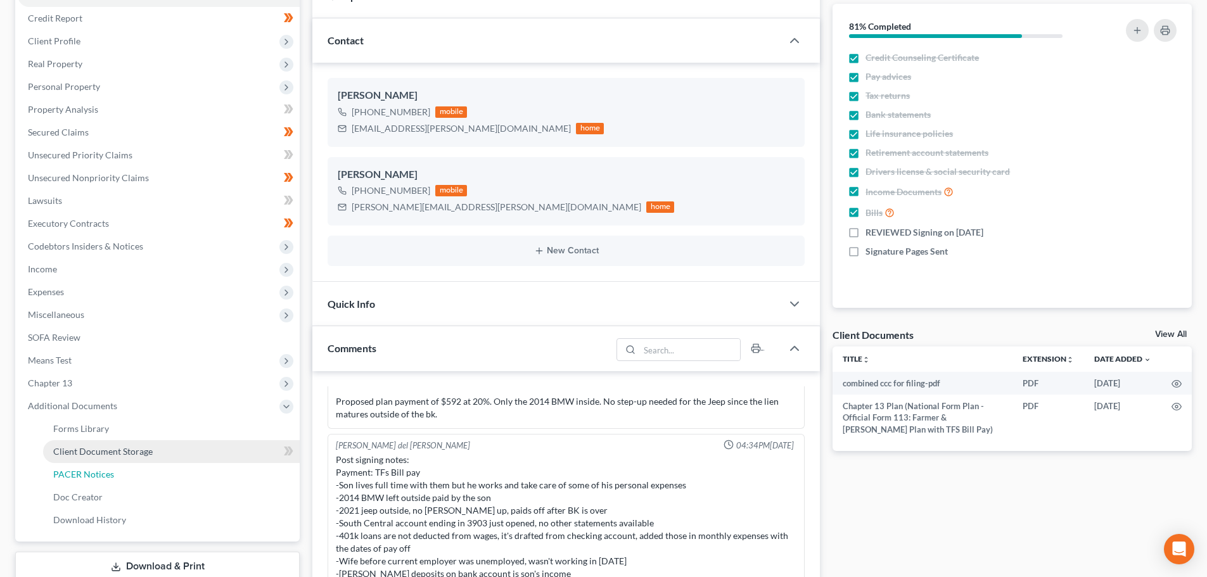
drag, startPoint x: 86, startPoint y: 466, endPoint x: 98, endPoint y: 458, distance: 14.1
click at [86, 466] on link "PACER Notices" at bounding box center [171, 474] width 257 height 23
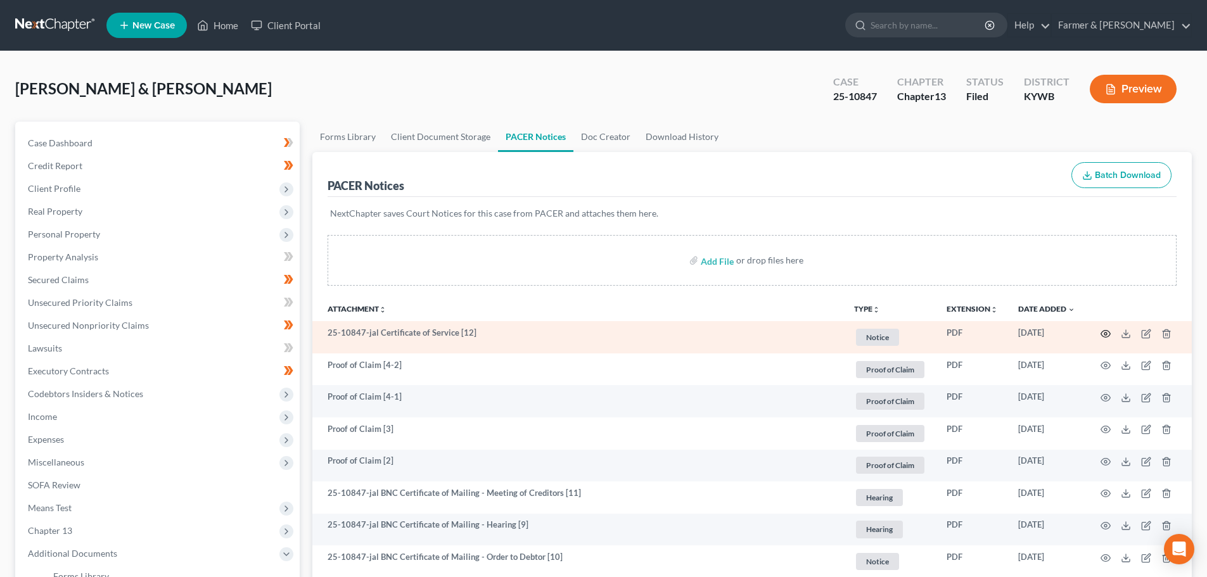
click at [1110, 334] on icon "button" at bounding box center [1106, 333] width 10 height 7
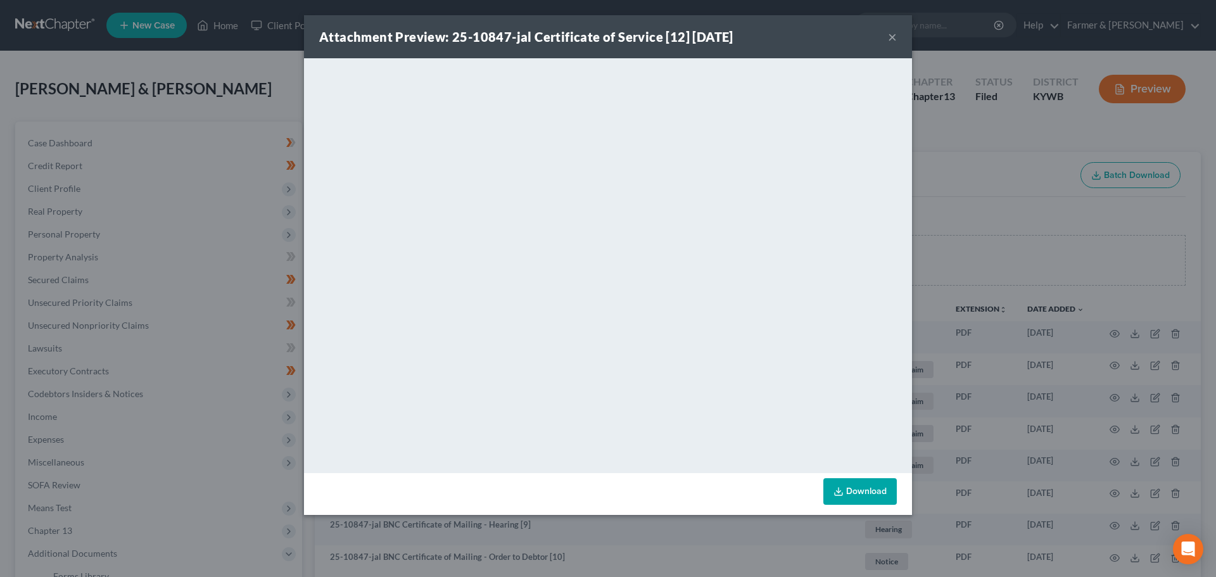
click at [893, 39] on button "×" at bounding box center [892, 36] width 9 height 15
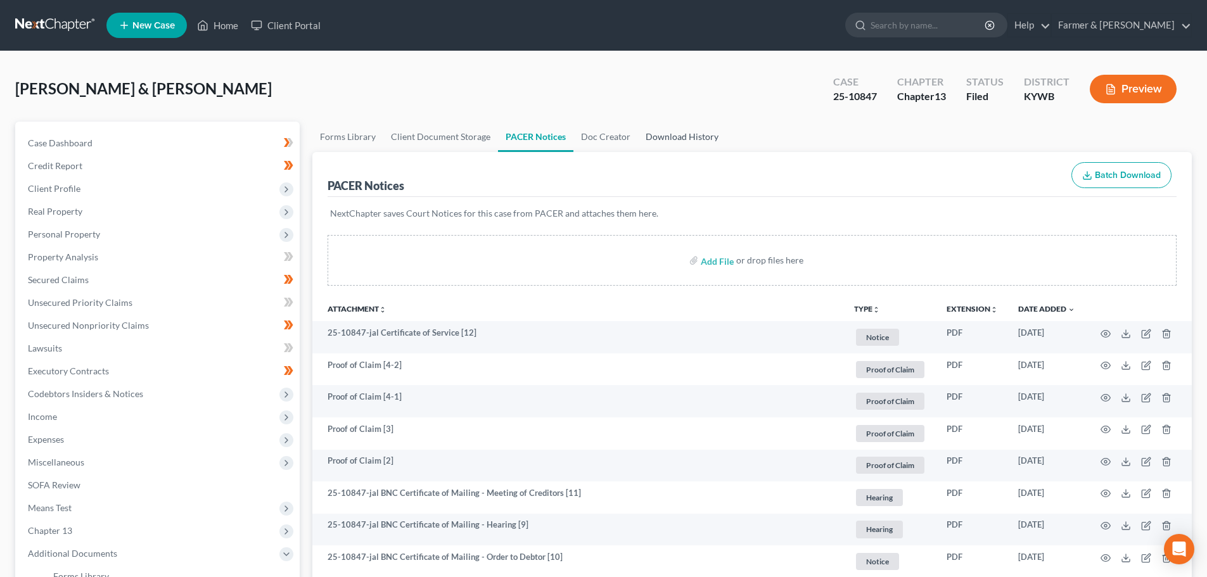
click at [660, 138] on link "Download History" at bounding box center [682, 137] width 88 height 30
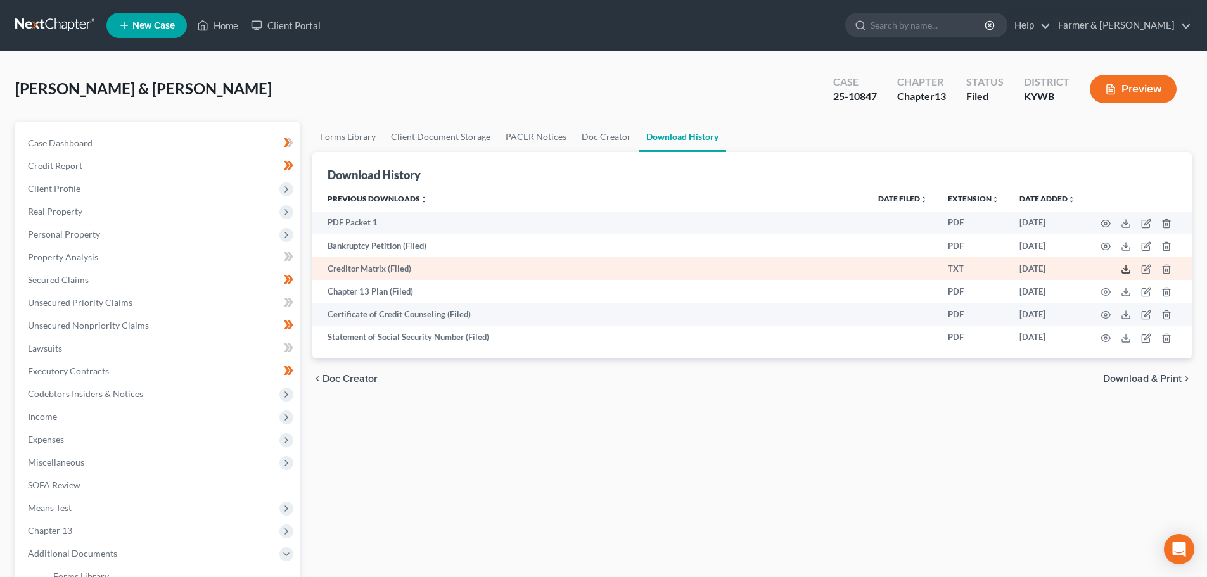
click at [1124, 266] on icon at bounding box center [1125, 269] width 10 height 10
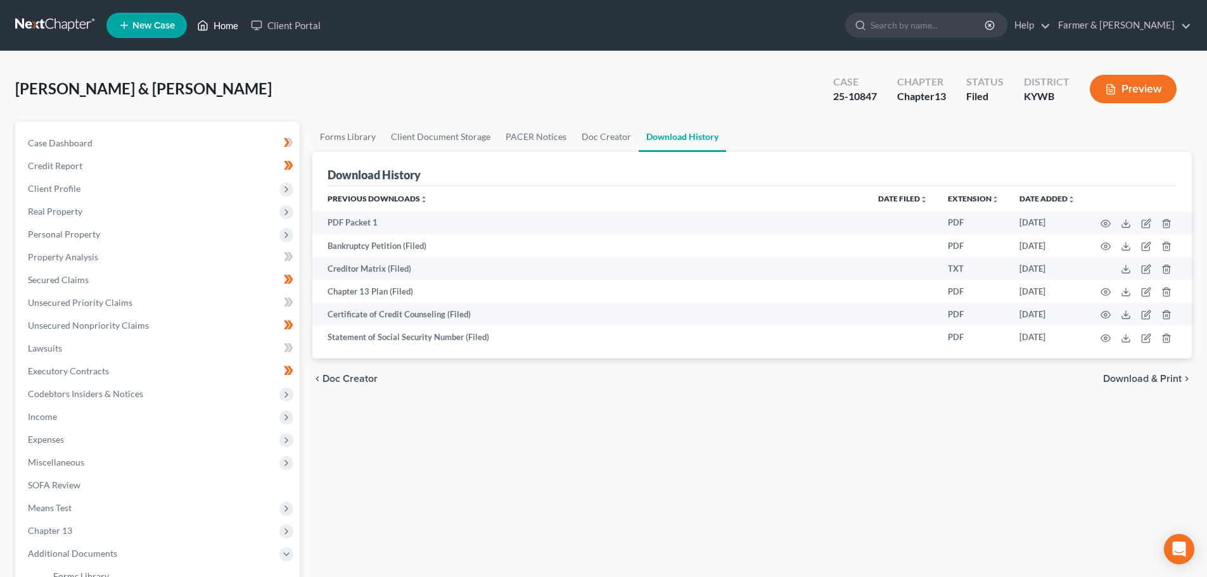
click at [227, 23] on link "Home" at bounding box center [218, 25] width 54 height 23
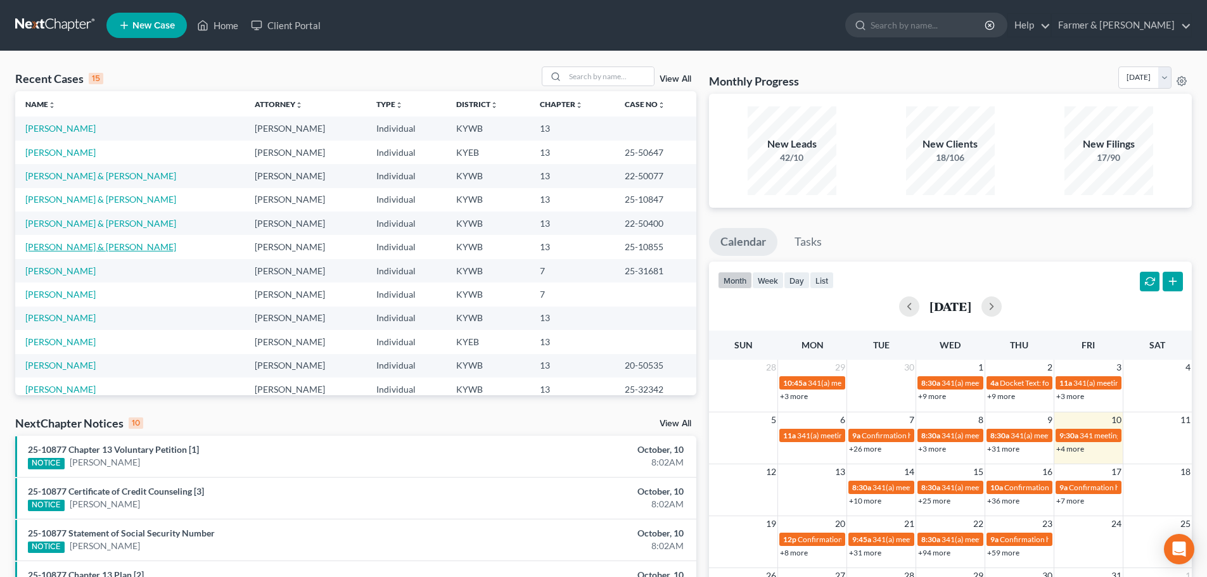
click at [58, 246] on link "Garcia, Tulio & Pacheco, Sindya" at bounding box center [100, 246] width 151 height 11
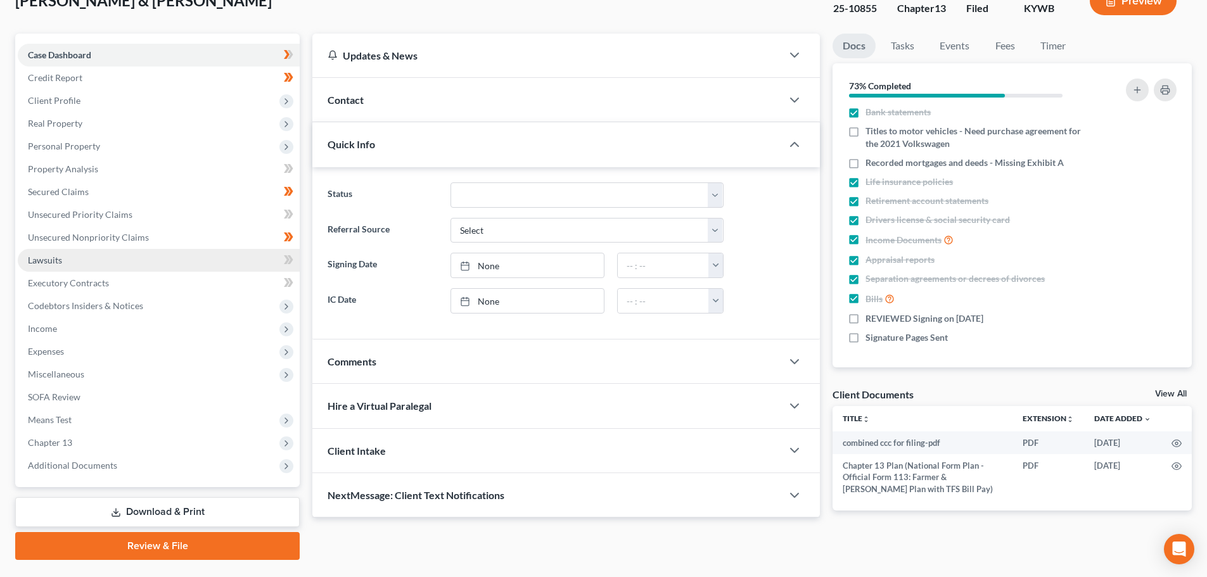
scroll to position [119, 0]
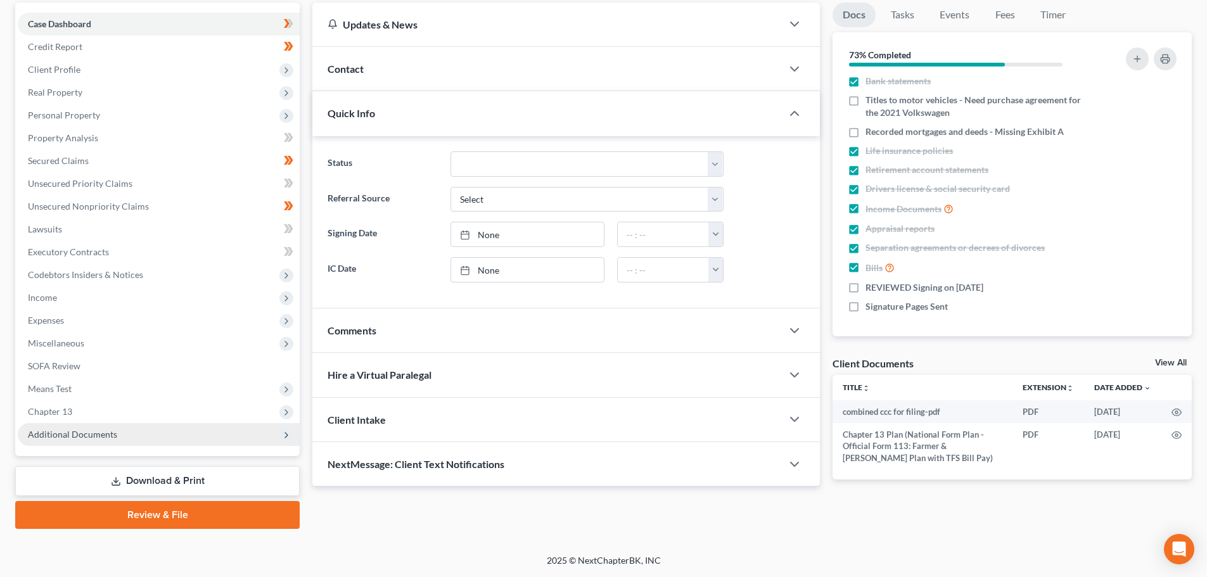
click at [82, 436] on span "Additional Documents" at bounding box center [72, 434] width 89 height 11
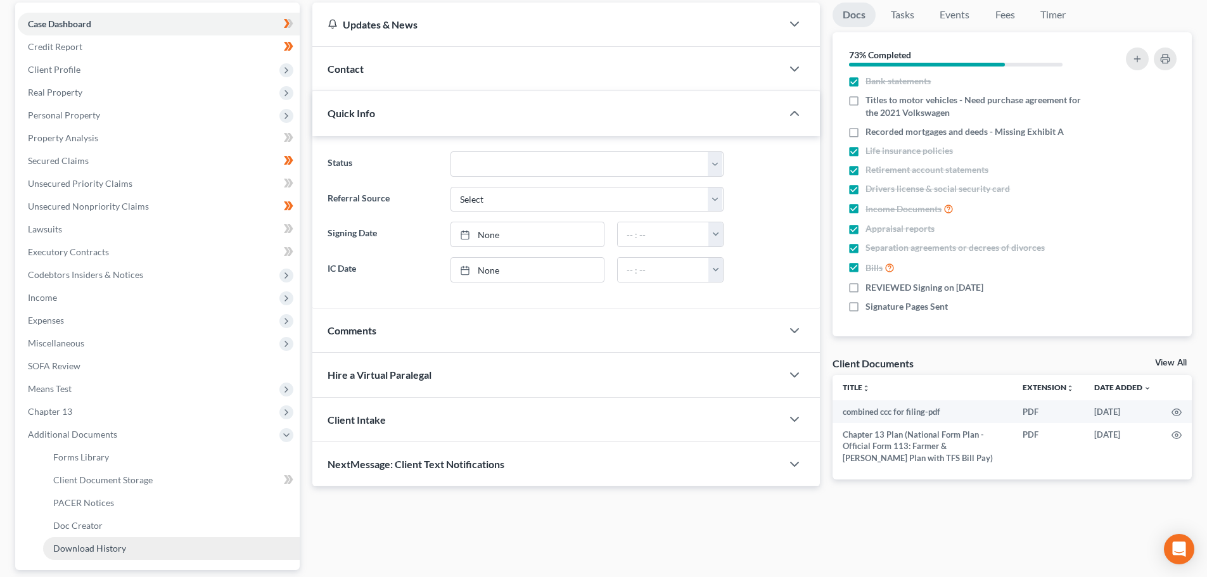
click at [92, 558] on link "Download History" at bounding box center [171, 548] width 257 height 23
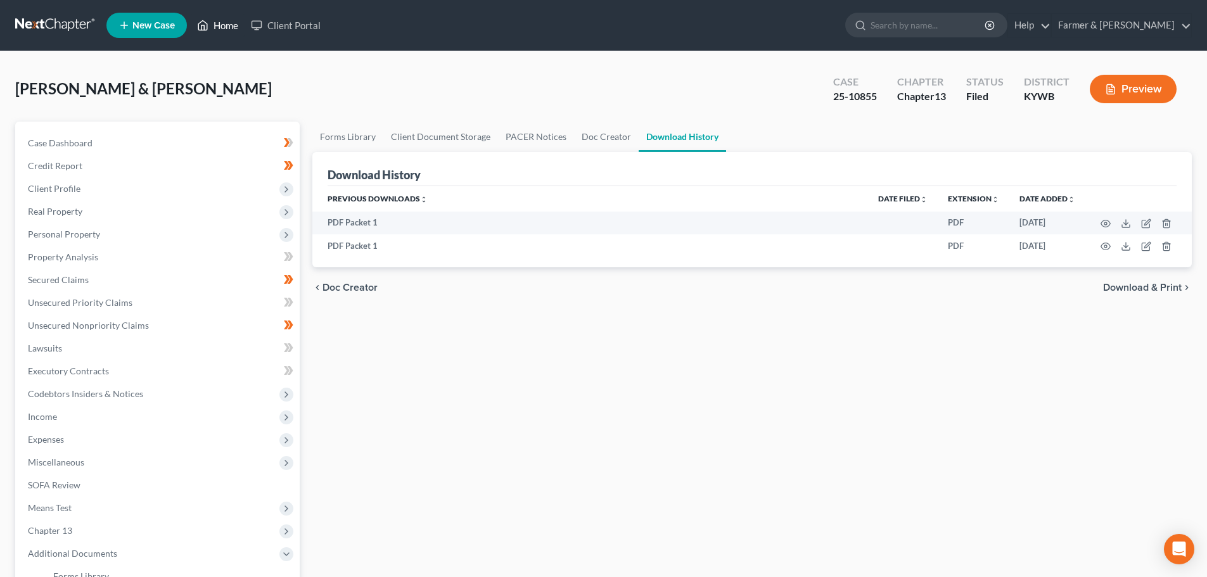
click at [220, 23] on link "Home" at bounding box center [218, 25] width 54 height 23
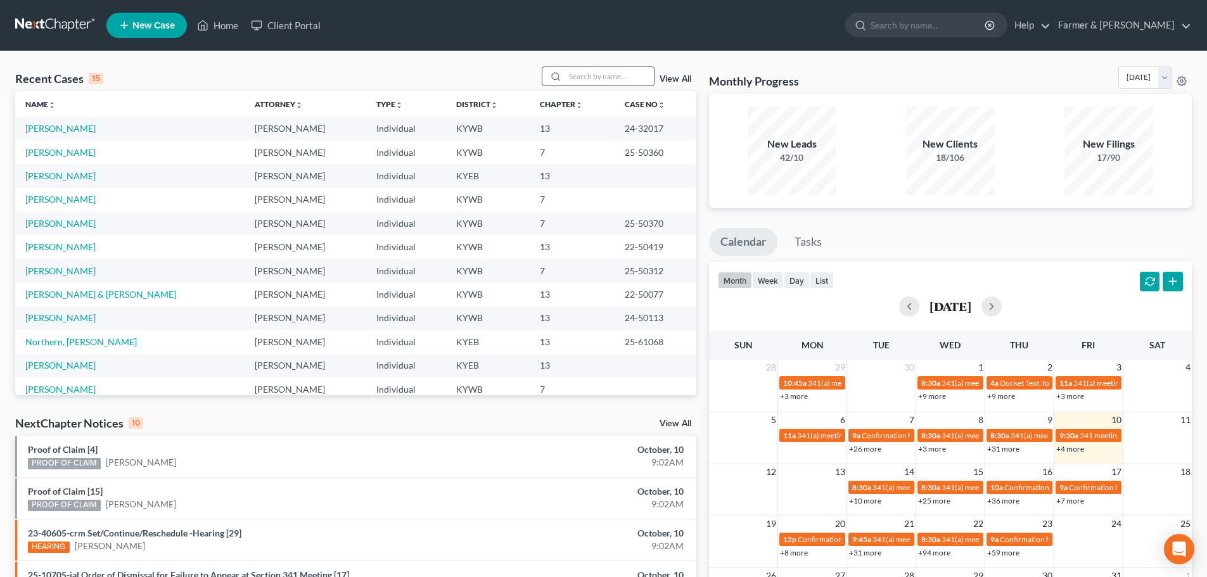
click at [594, 78] on input "search" at bounding box center [609, 76] width 89 height 18
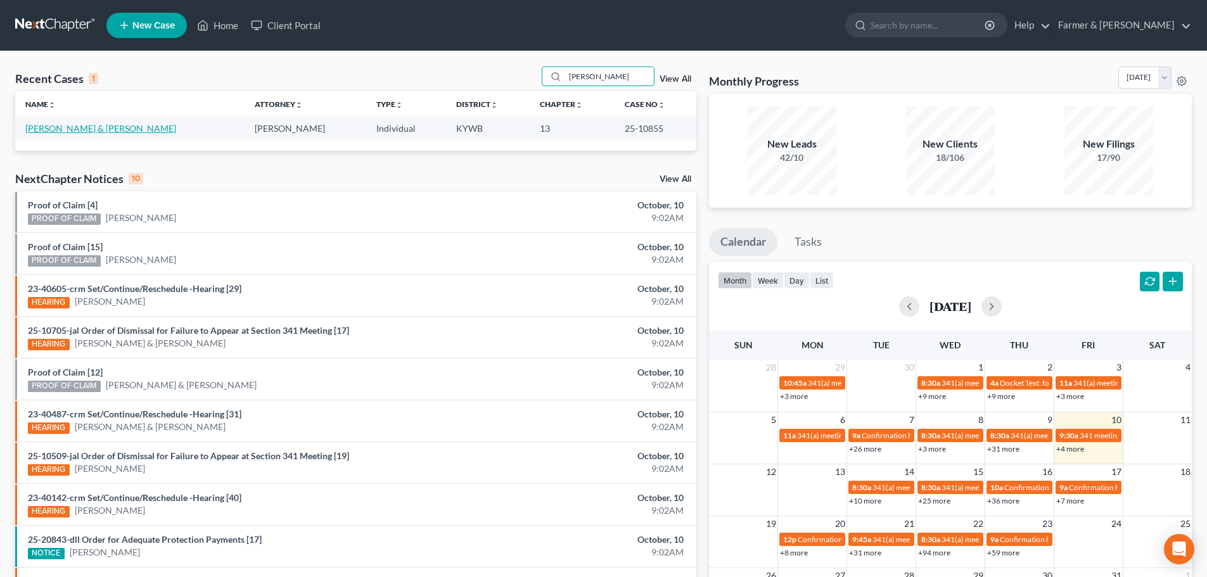
type input "tulio garcia"
click at [76, 129] on link "Garcia, Tulio & Pacheco, Sindya" at bounding box center [100, 128] width 151 height 11
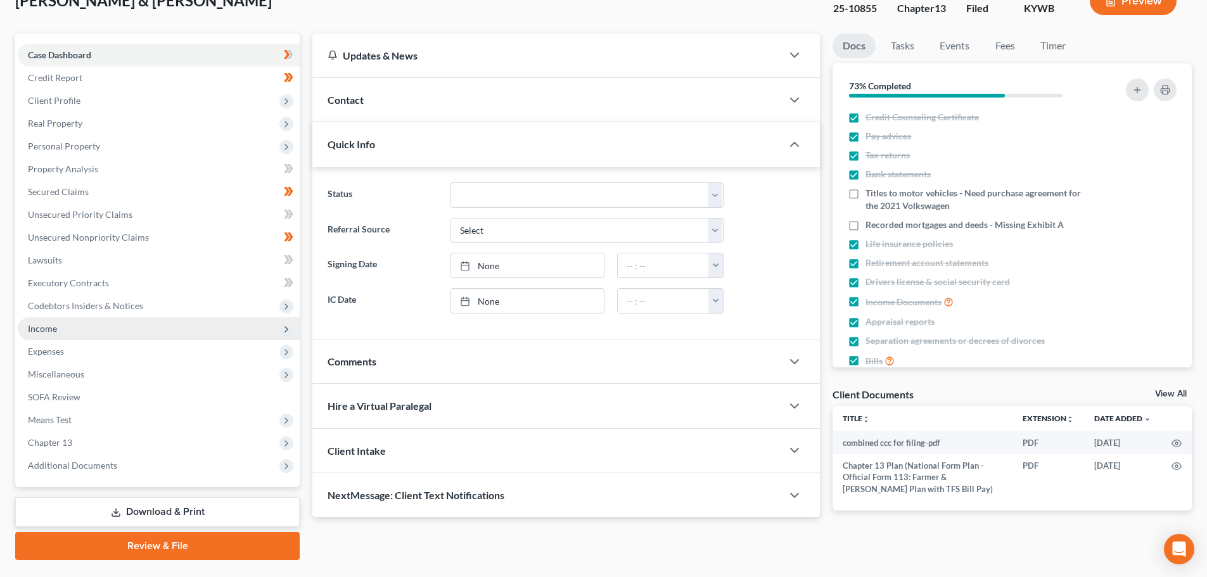
scroll to position [119, 0]
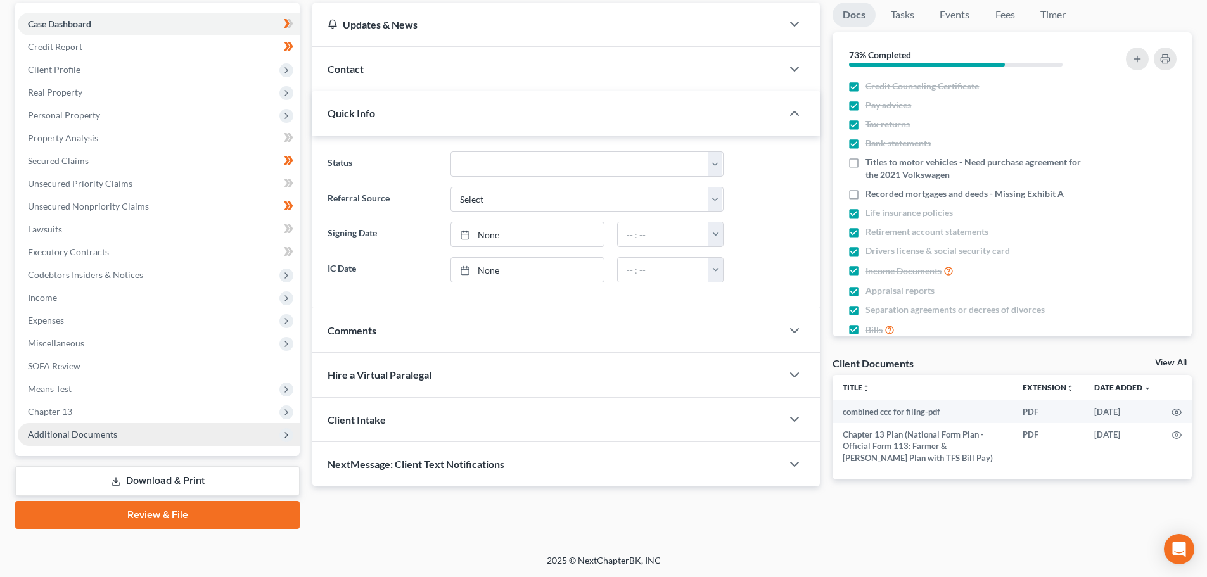
click at [79, 424] on span "Additional Documents" at bounding box center [159, 434] width 282 height 23
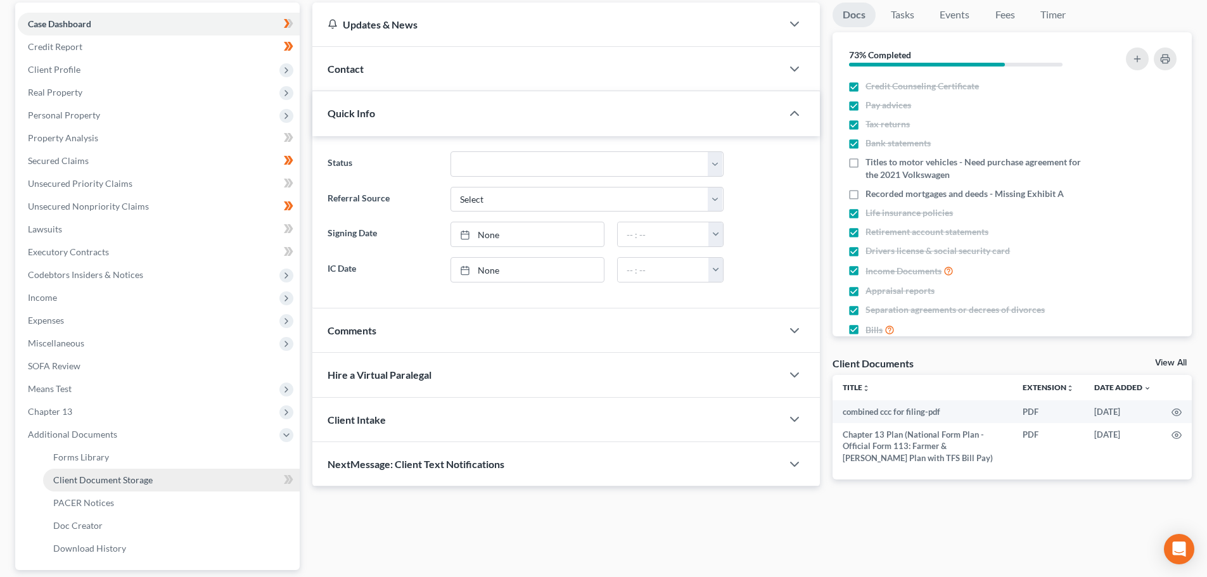
scroll to position [233, 0]
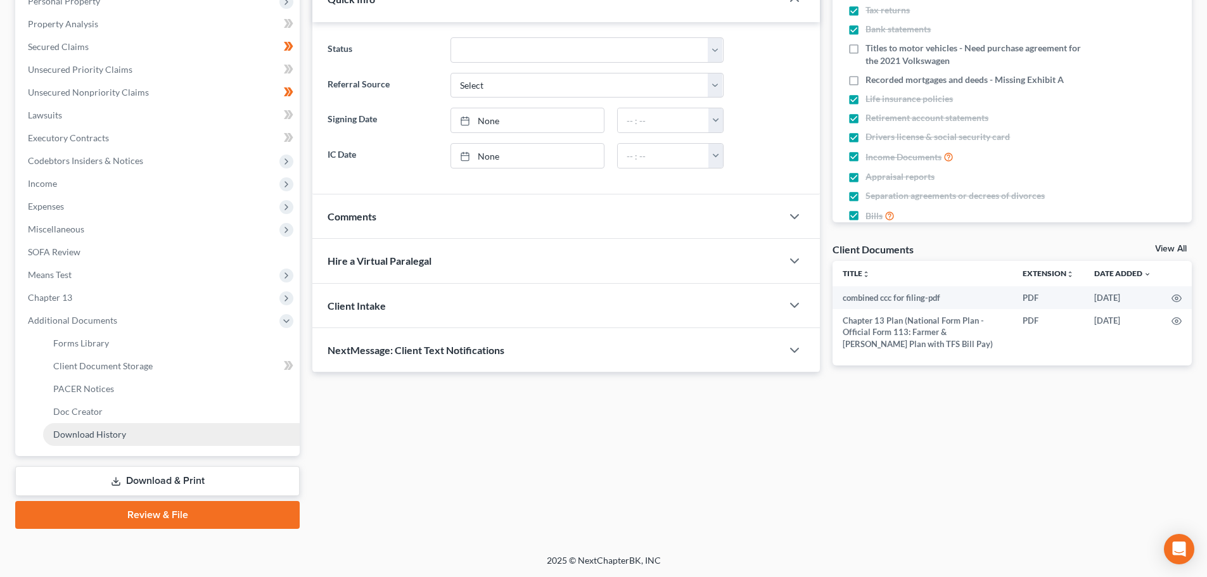
click at [117, 438] on span "Download History" at bounding box center [89, 434] width 73 height 11
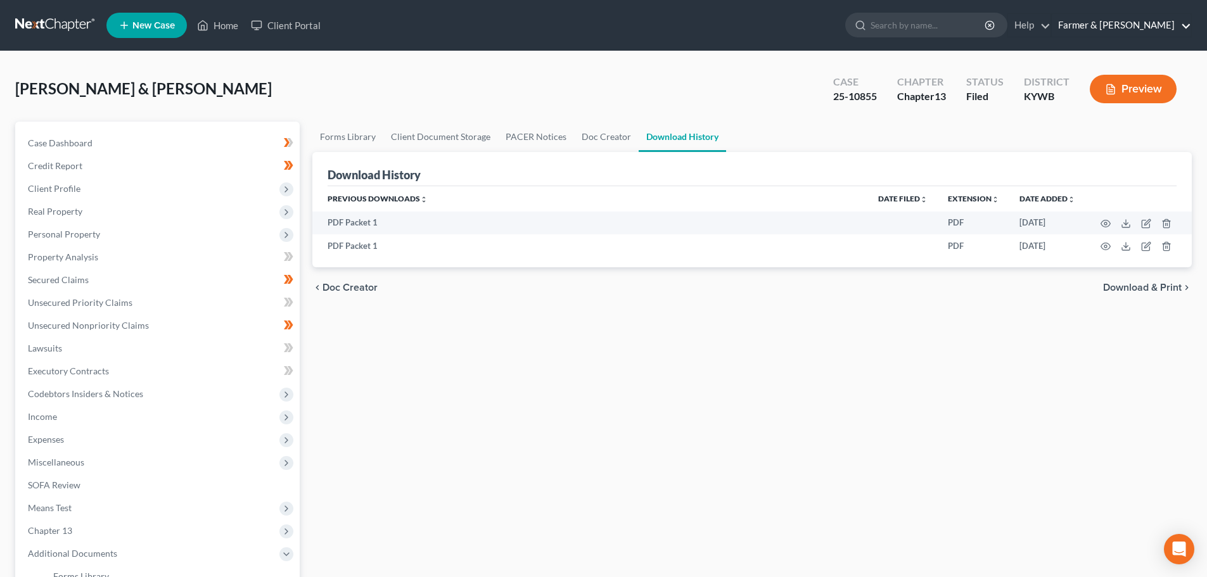
click at [1160, 26] on link "Farmer & Wright" at bounding box center [1120, 25] width 139 height 23
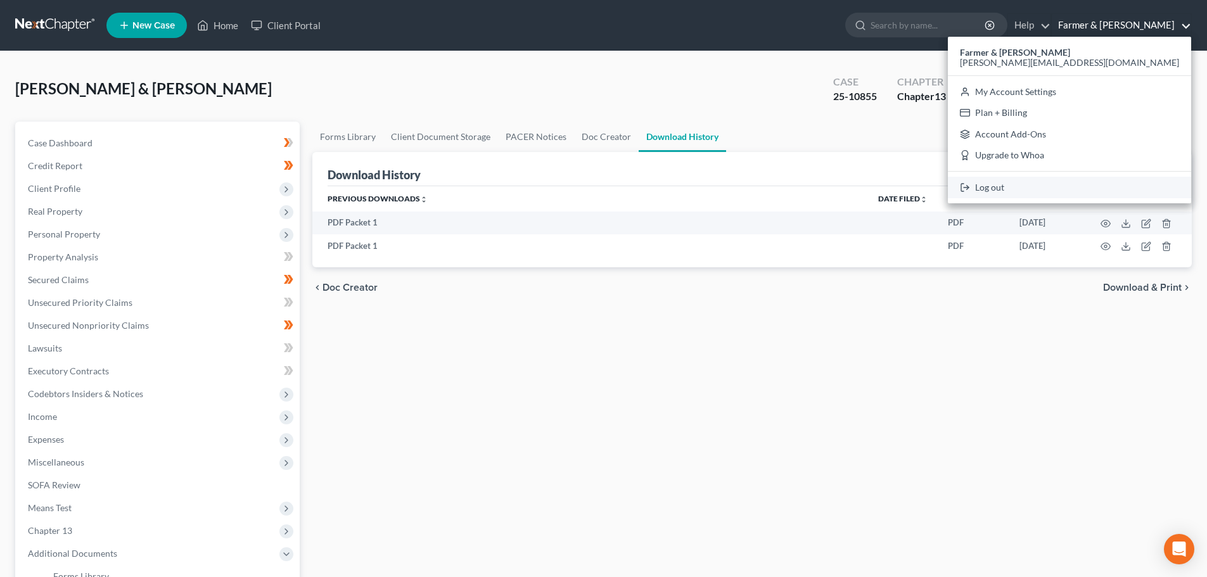
click at [1118, 184] on link "Log out" at bounding box center [1068, 188] width 243 height 22
